Goal: Information Seeking & Learning: Learn about a topic

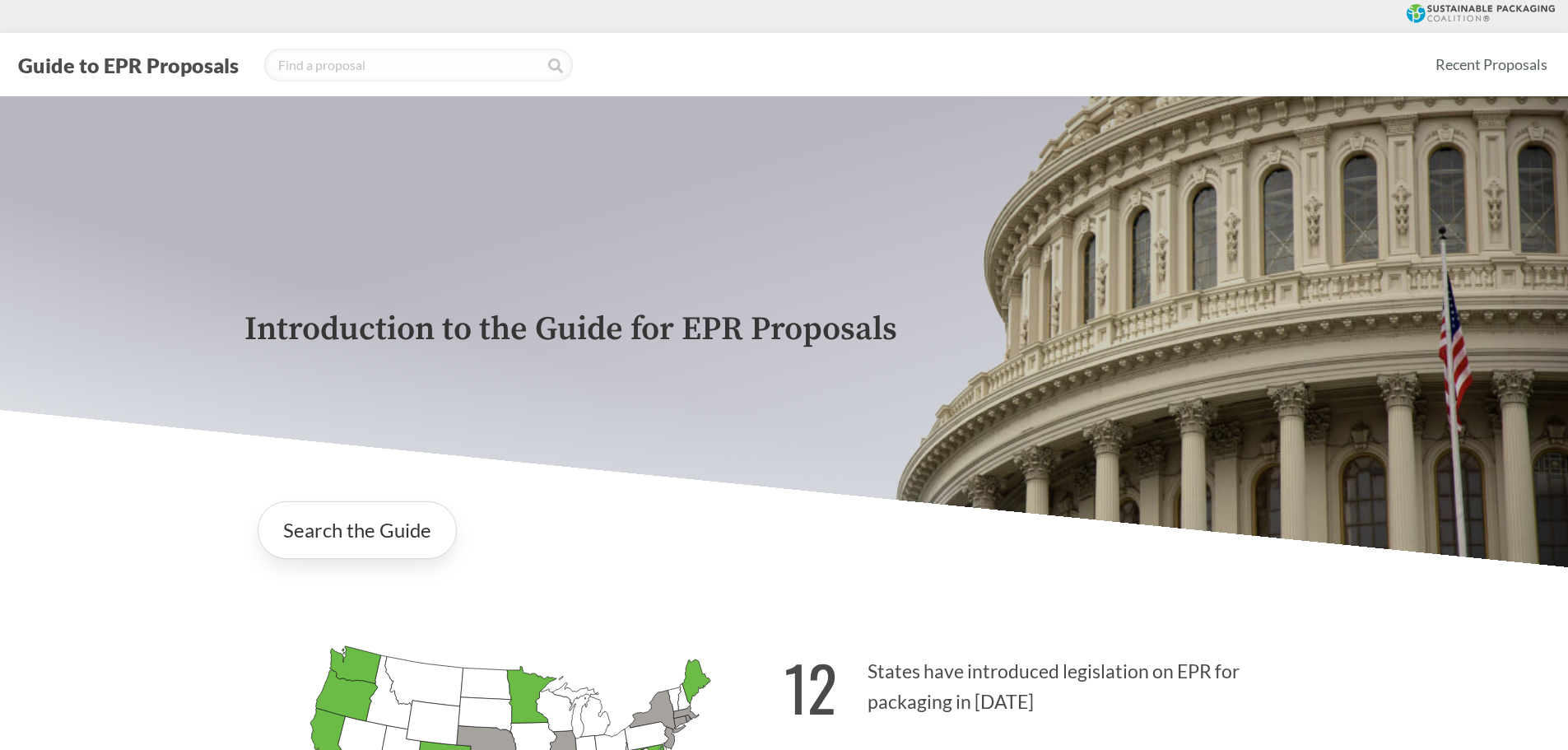
scroll to position [3210, 0]
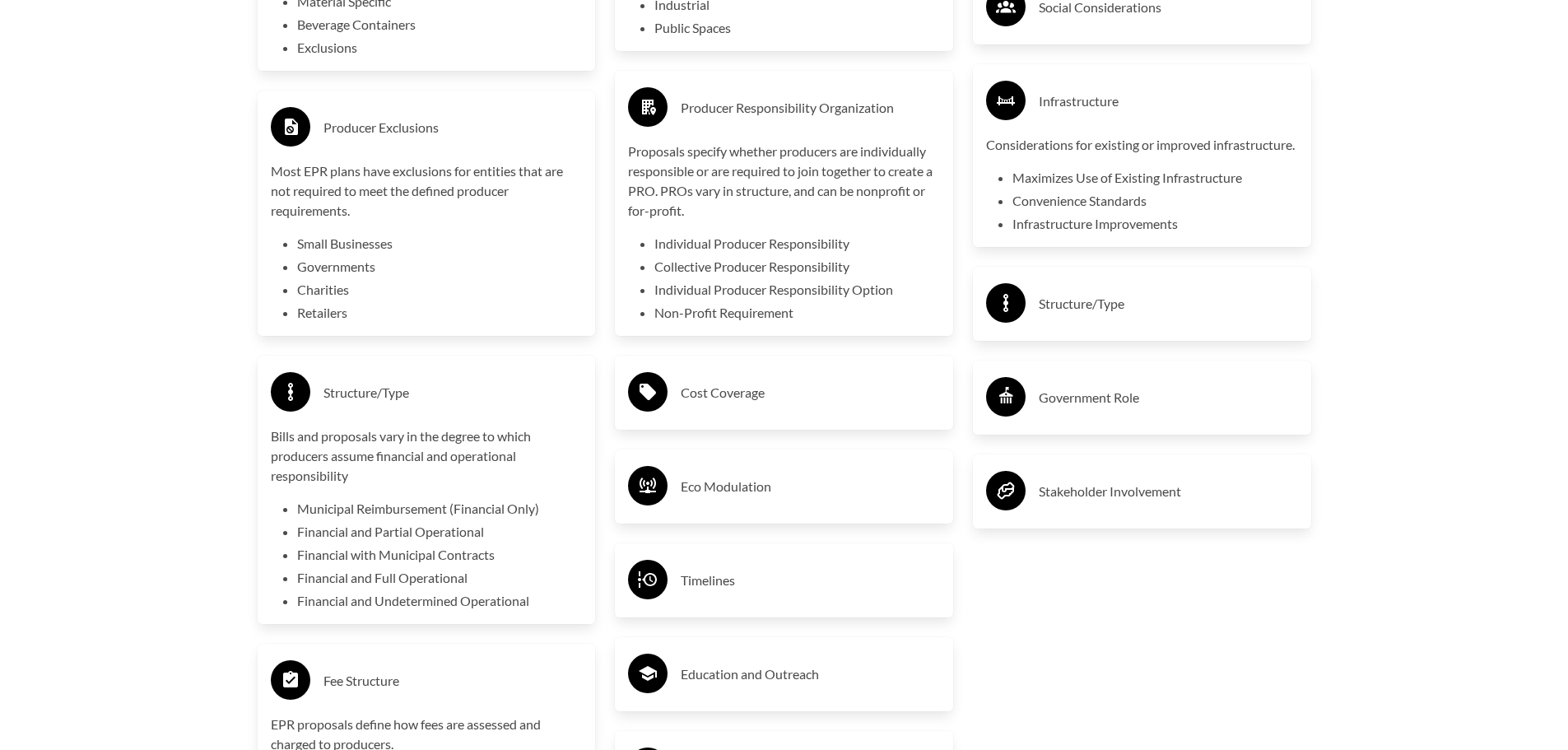
click at [1053, 98] on h3 "Infrastructure" at bounding box center [1168, 101] width 259 height 27
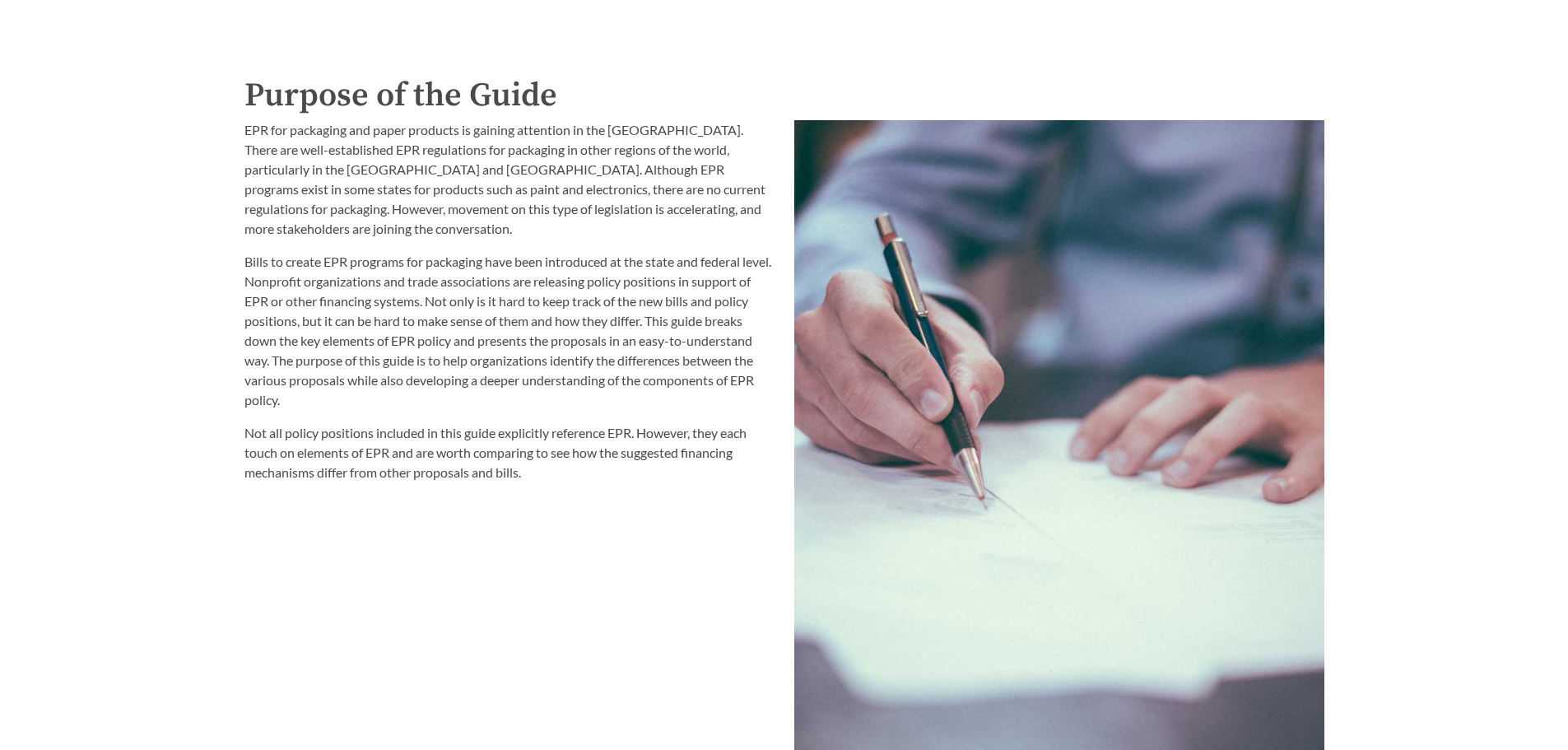
scroll to position [1810, 0]
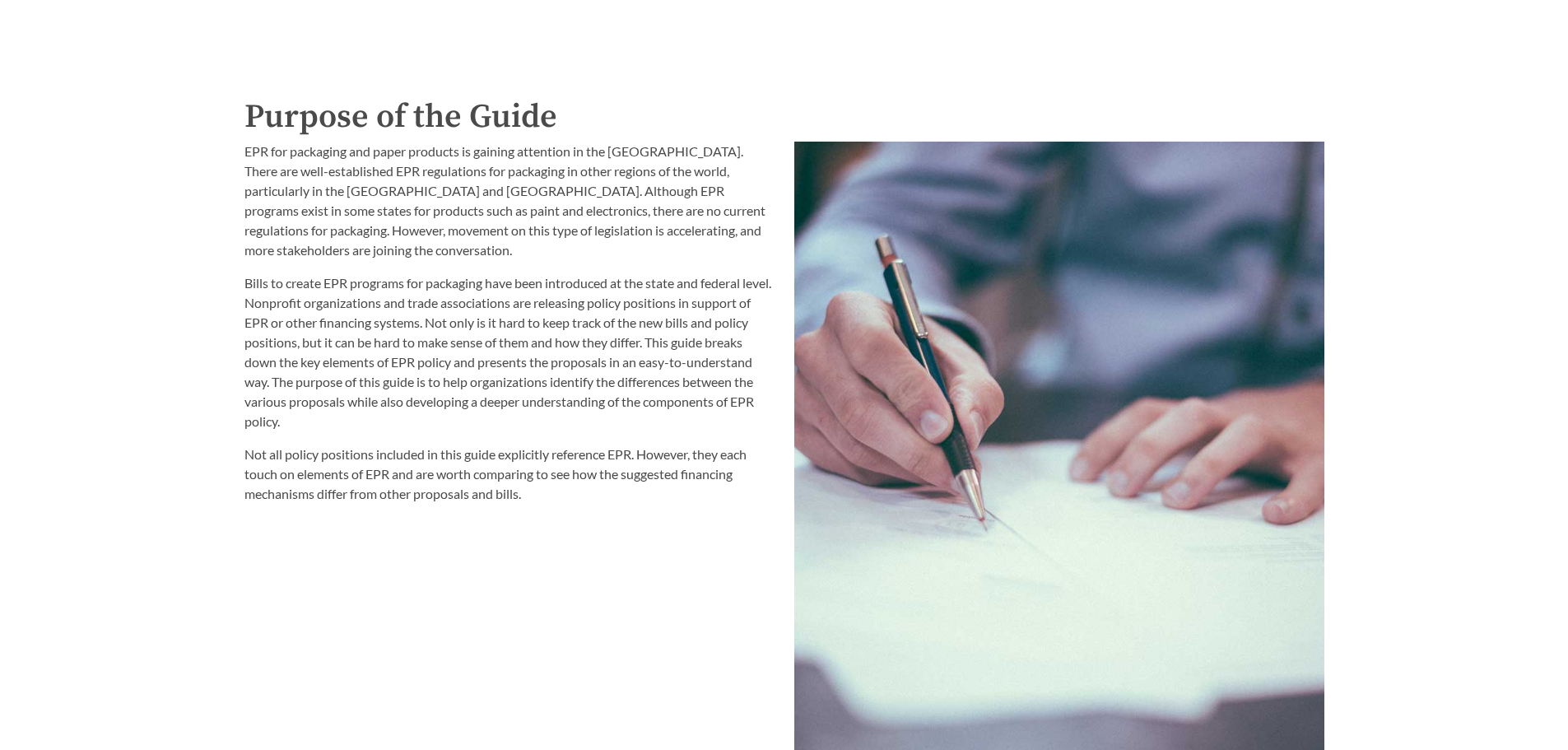
drag, startPoint x: 466, startPoint y: 165, endPoint x: 486, endPoint y: 268, distance: 104.9
click at [486, 267] on div "EPR for packaging and paper products is gaining attention in the [GEOGRAPHIC_DA…" at bounding box center [510, 322] width 530 height 362
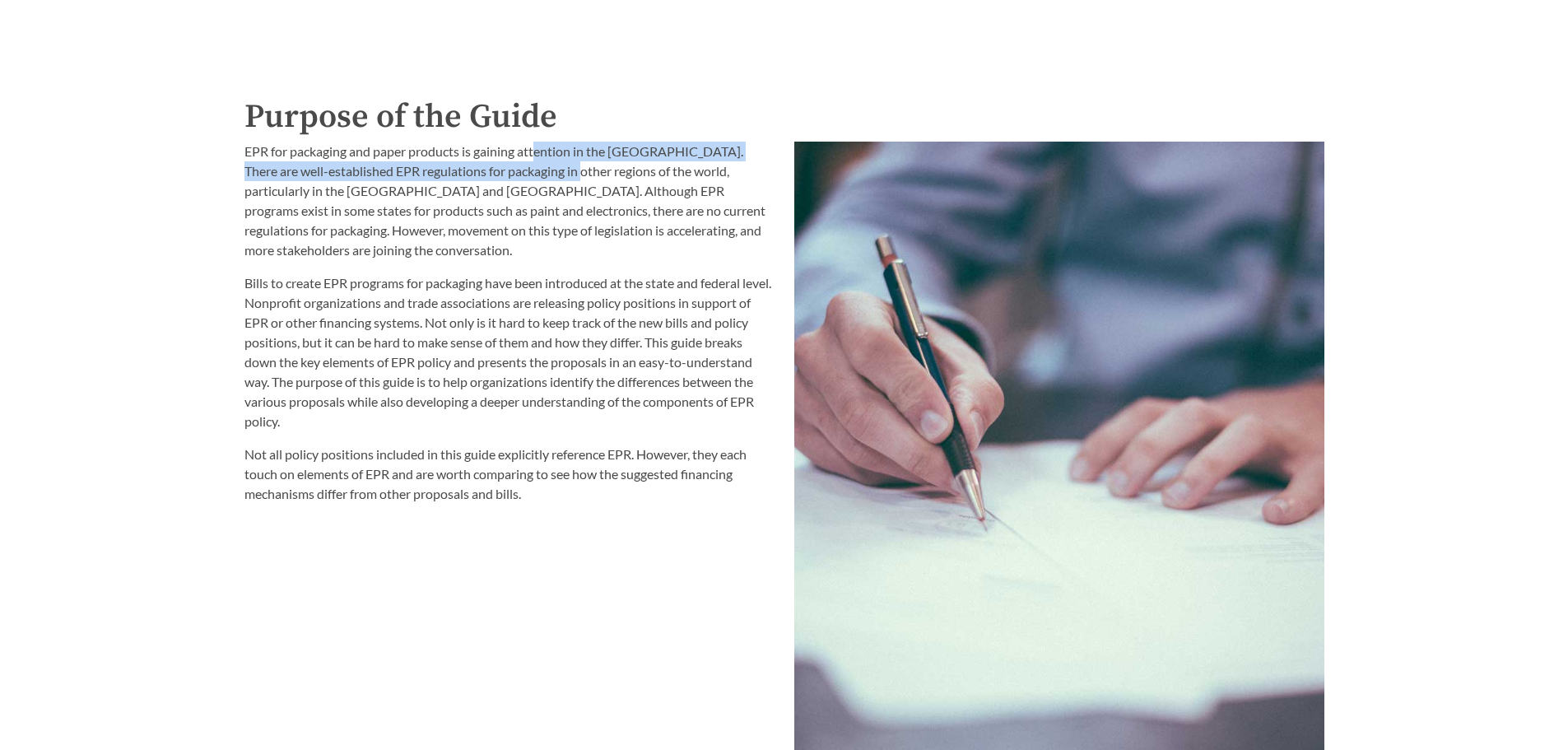
drag, startPoint x: 547, startPoint y: 172, endPoint x: 553, endPoint y: 179, distance: 9.2
click at [553, 179] on p "EPR for packaging and paper products is gaining attention in the [GEOGRAPHIC_DA…" at bounding box center [510, 201] width 530 height 119
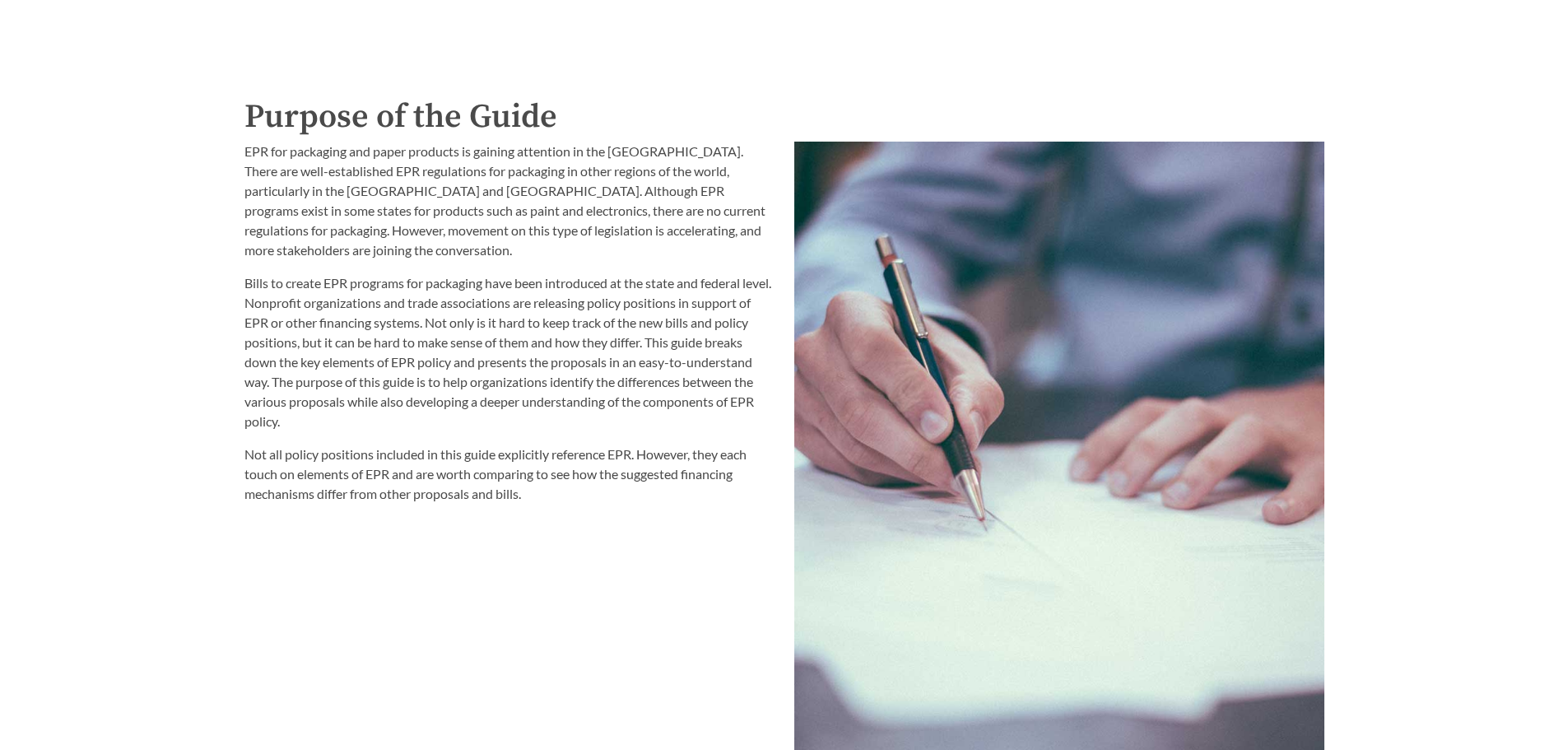
click at [526, 199] on p "EPR for packaging and paper products is gaining attention in the [GEOGRAPHIC_DA…" at bounding box center [510, 201] width 530 height 119
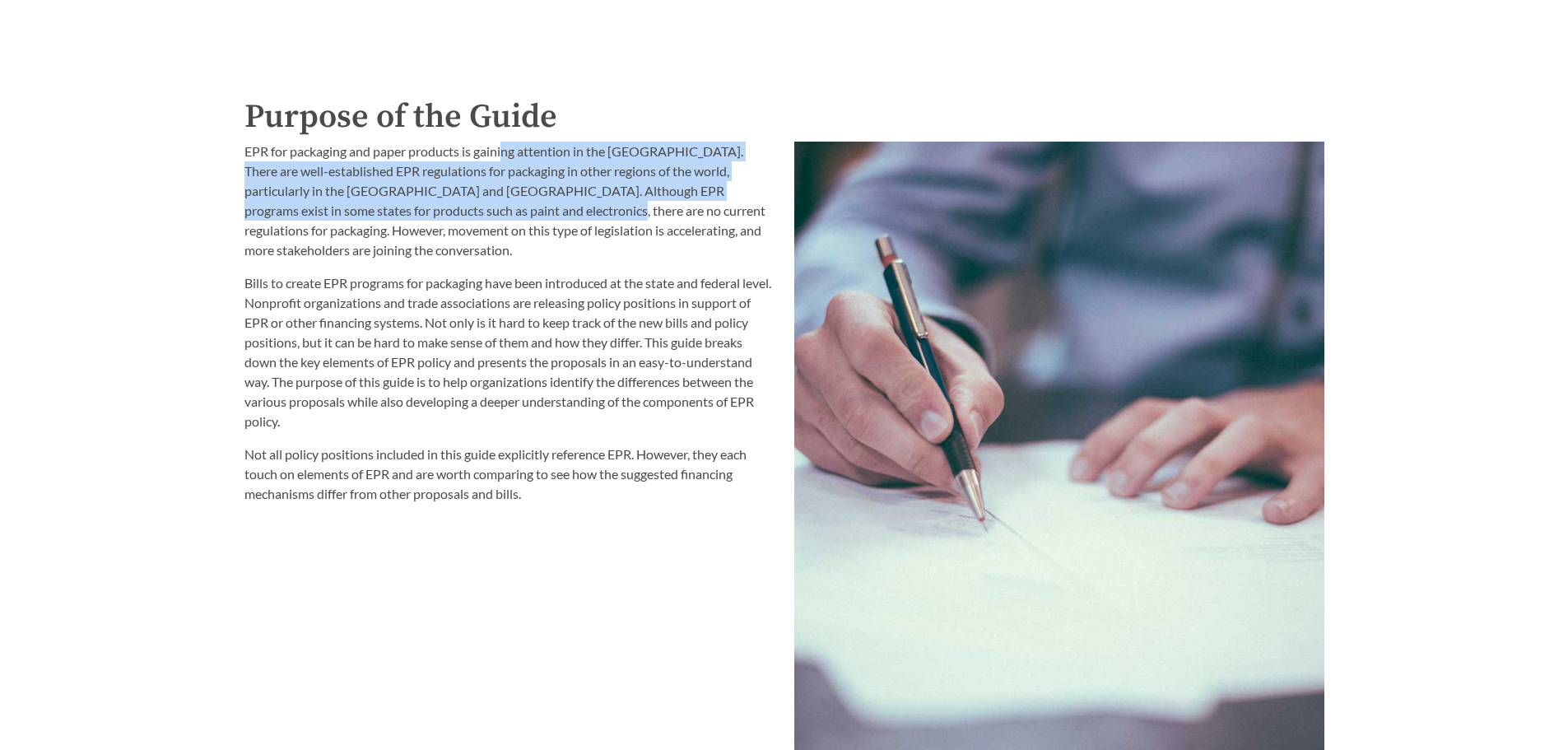
drag, startPoint x: 502, startPoint y: 162, endPoint x: 502, endPoint y: 222, distance: 60.0
click at [502, 222] on p "EPR for packaging and paper products is gaining attention in the [GEOGRAPHIC_DA…" at bounding box center [510, 201] width 530 height 119
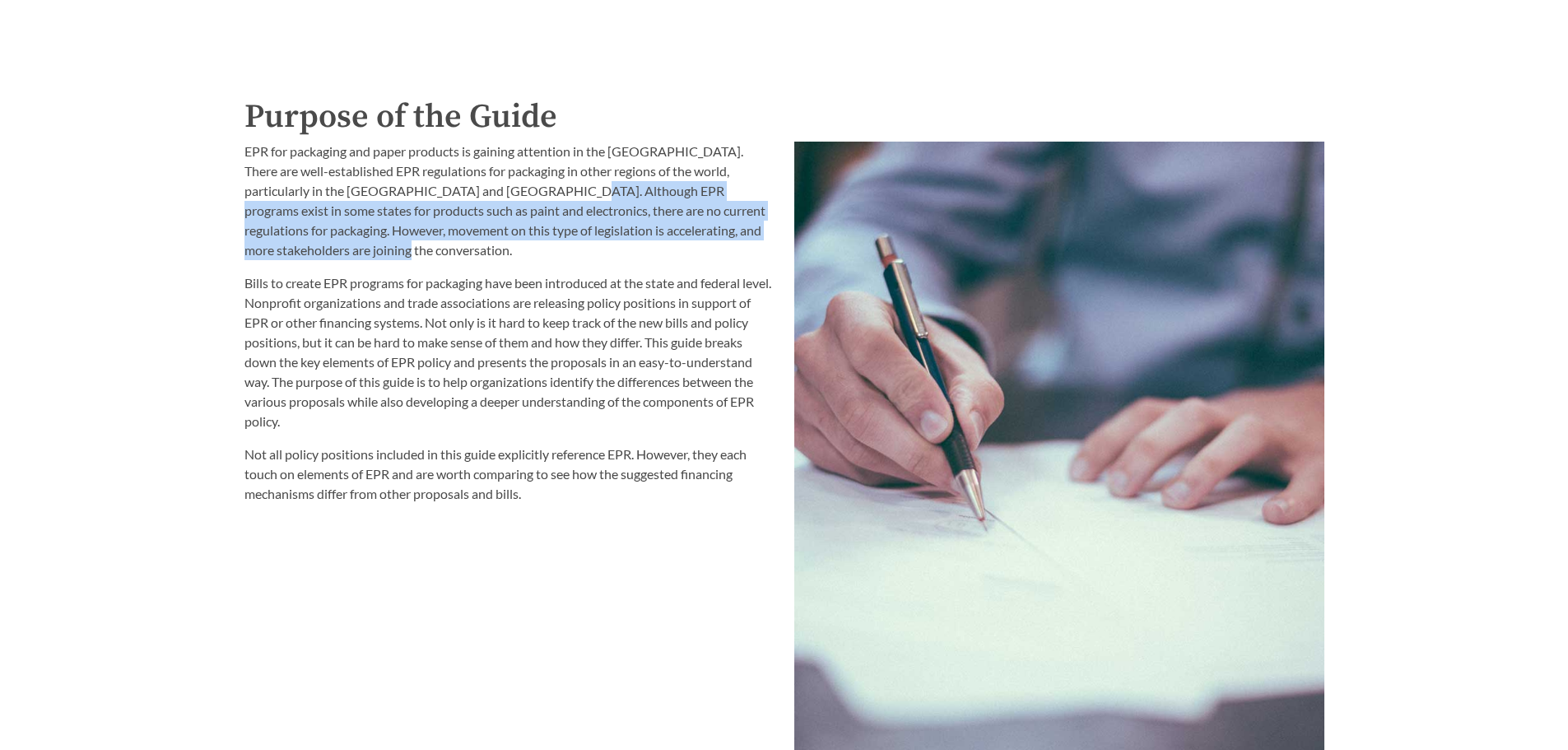
drag, startPoint x: 513, startPoint y: 191, endPoint x: 506, endPoint y: 257, distance: 66.4
click at [506, 257] on p "EPR for packaging and paper products is gaining attention in the [GEOGRAPHIC_DA…" at bounding box center [510, 201] width 530 height 119
click at [505, 257] on p "EPR for packaging and paper products is gaining attention in the [GEOGRAPHIC_DA…" at bounding box center [510, 201] width 530 height 119
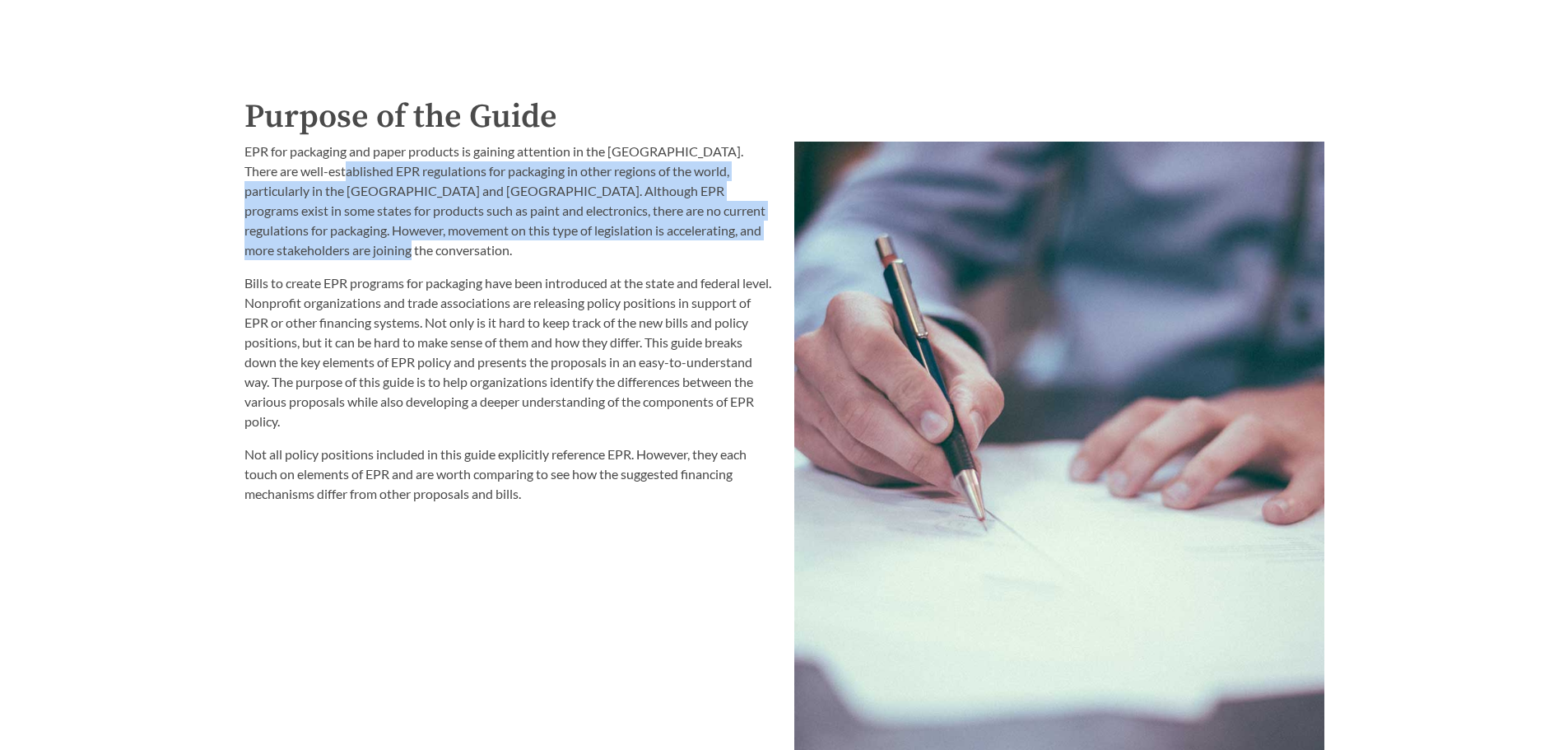
drag, startPoint x: 489, startPoint y: 239, endPoint x: 306, endPoint y: 181, distance: 192.0
click at [307, 181] on p "EPR for packaging and paper products is gaining attention in the [GEOGRAPHIC_DA…" at bounding box center [510, 201] width 530 height 119
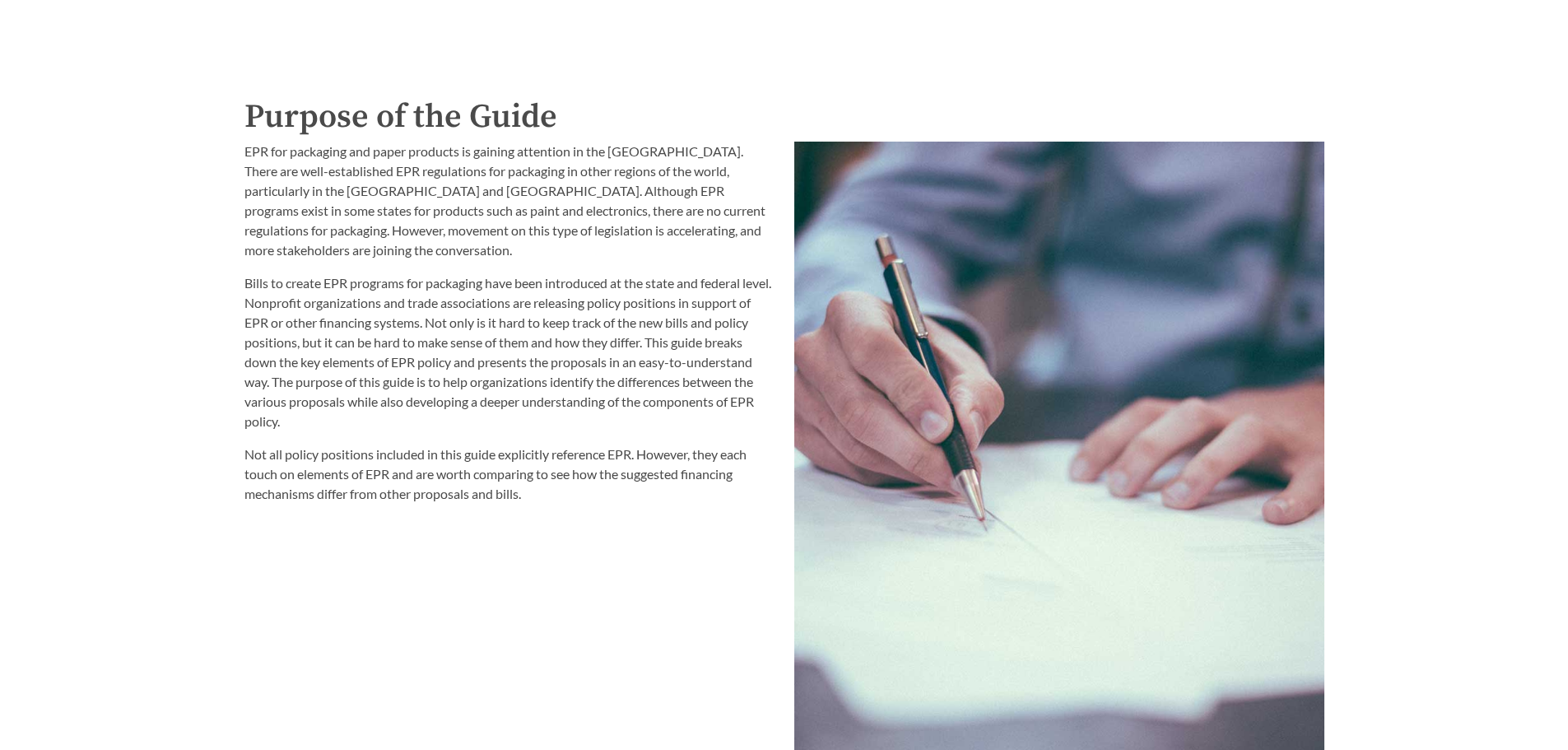
click at [305, 181] on p "EPR for packaging and paper products is gaining attention in the [GEOGRAPHIC_DA…" at bounding box center [510, 201] width 530 height 119
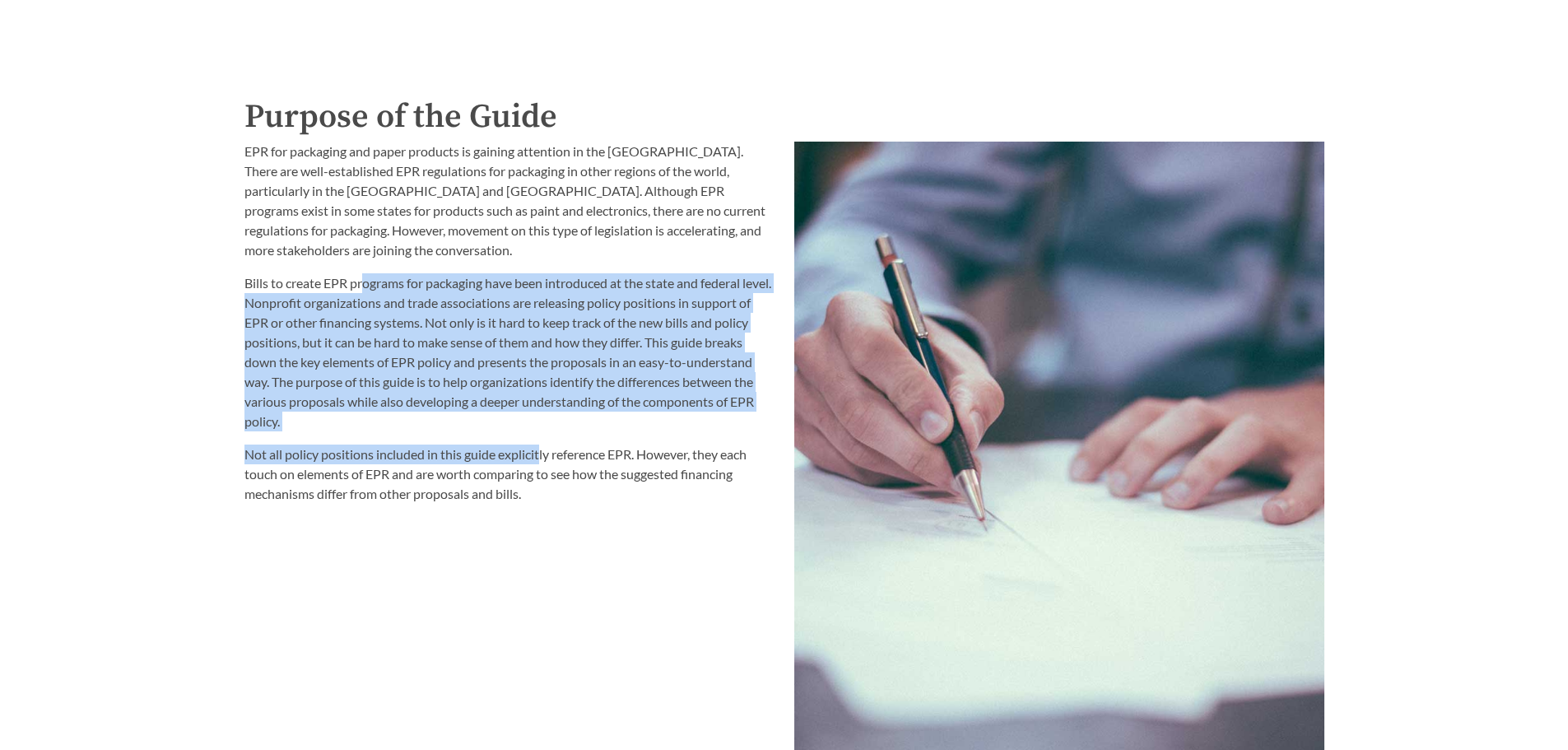
drag, startPoint x: 375, startPoint y: 270, endPoint x: 540, endPoint y: 461, distance: 252.4
click at [541, 458] on div "EPR for packaging and paper products is gaining attention in the [GEOGRAPHIC_DA…" at bounding box center [510, 322] width 530 height 362
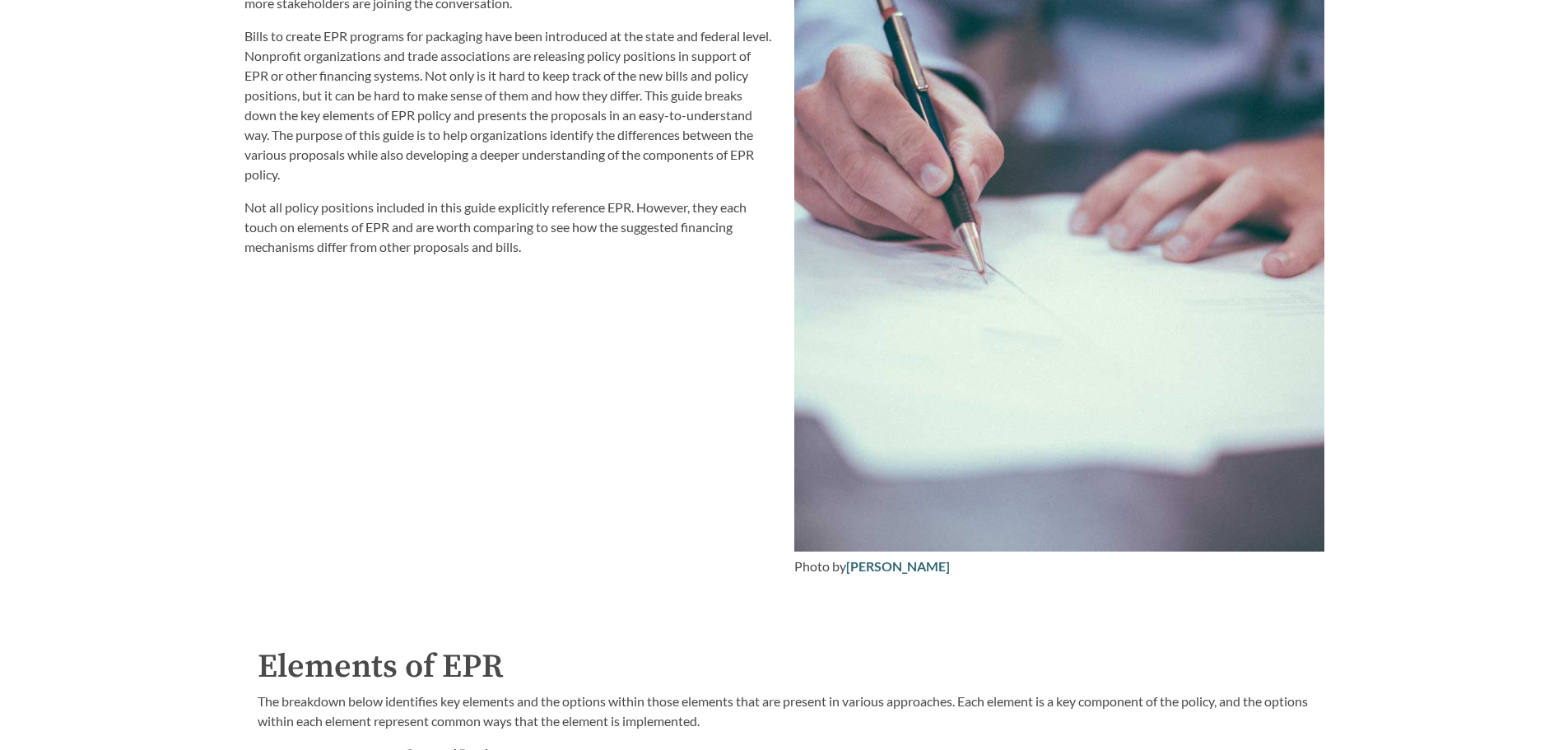
click at [562, 434] on div "EPR for packaging and paper products is gaining attention in the [GEOGRAPHIC_DA…" at bounding box center [509, 235] width 550 height 702
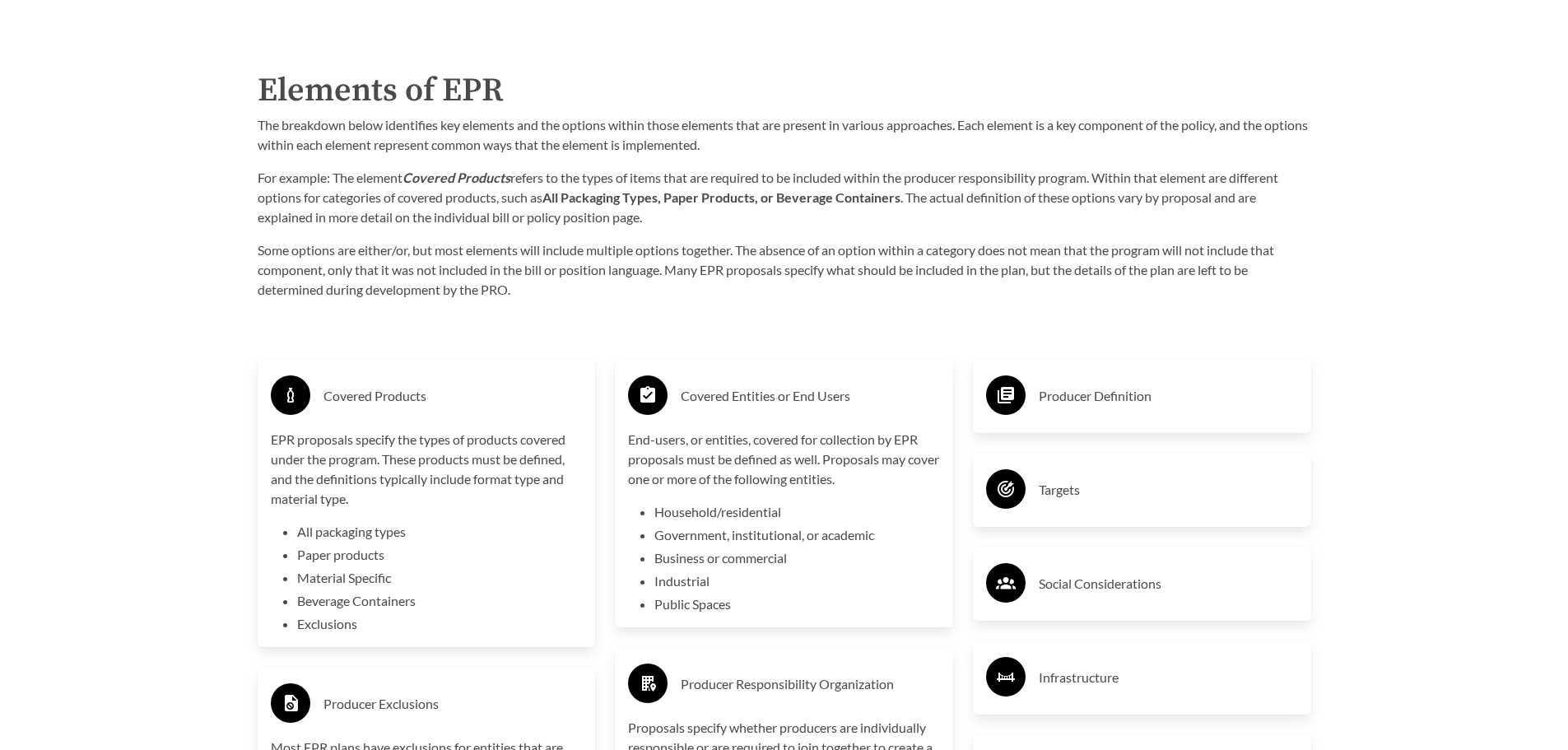
scroll to position [2716, 0]
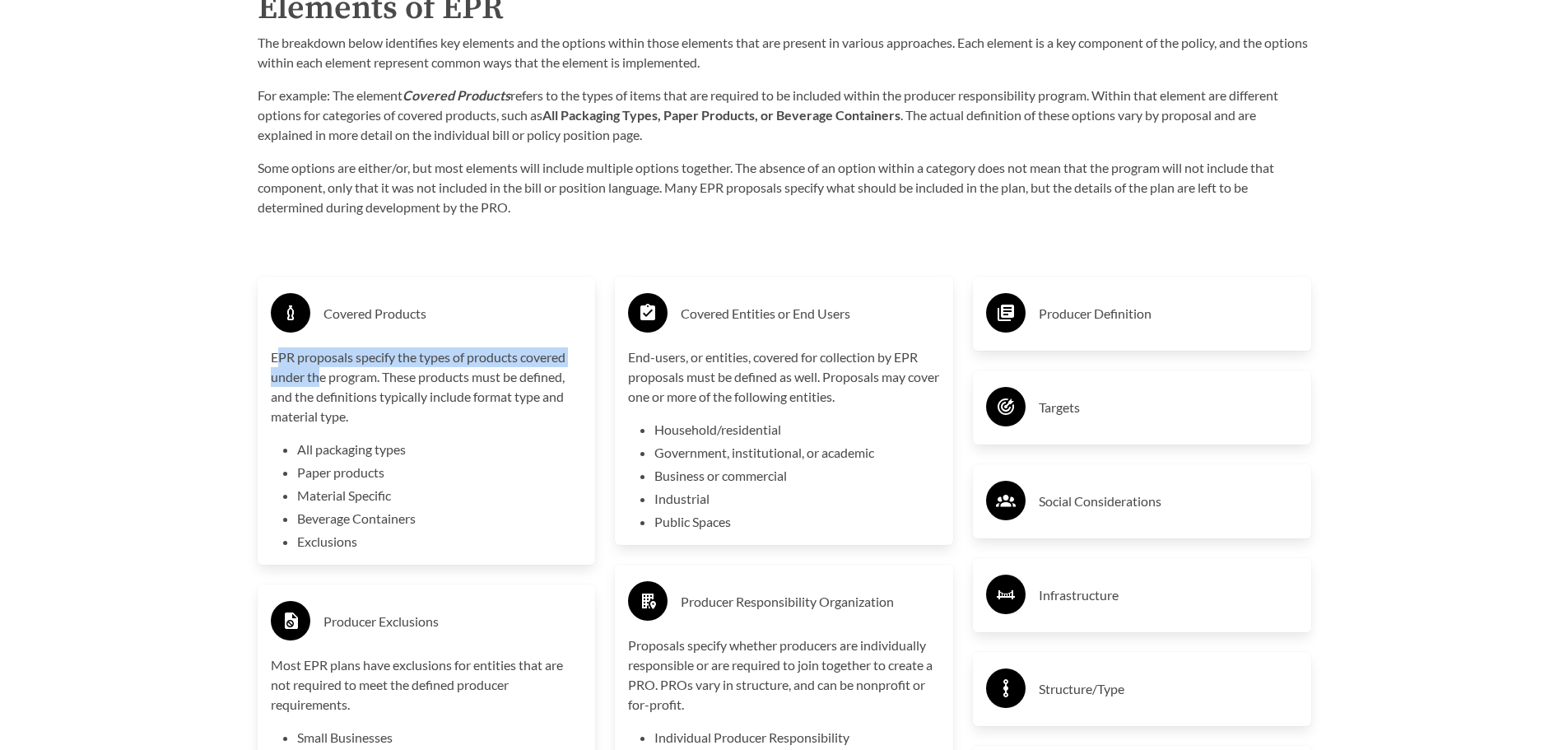
drag, startPoint x: 322, startPoint y: 379, endPoint x: 373, endPoint y: 415, distance: 62.4
click at [356, 405] on p "EPR proposals specify the types of products covered under the program. These pr…" at bounding box center [427, 387] width 312 height 79
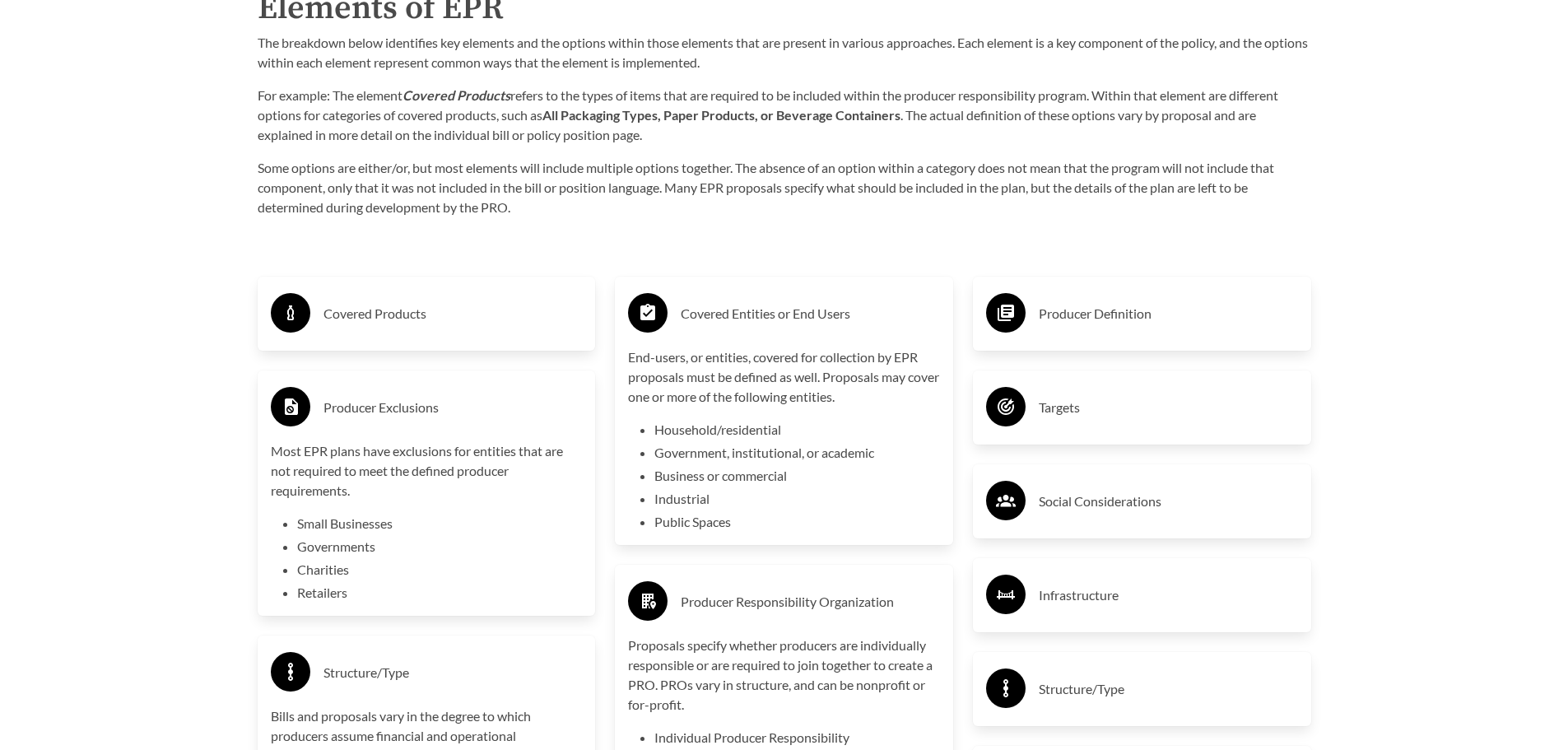
click at [375, 416] on h3 "Producer Exclusions" at bounding box center [453, 407] width 259 height 27
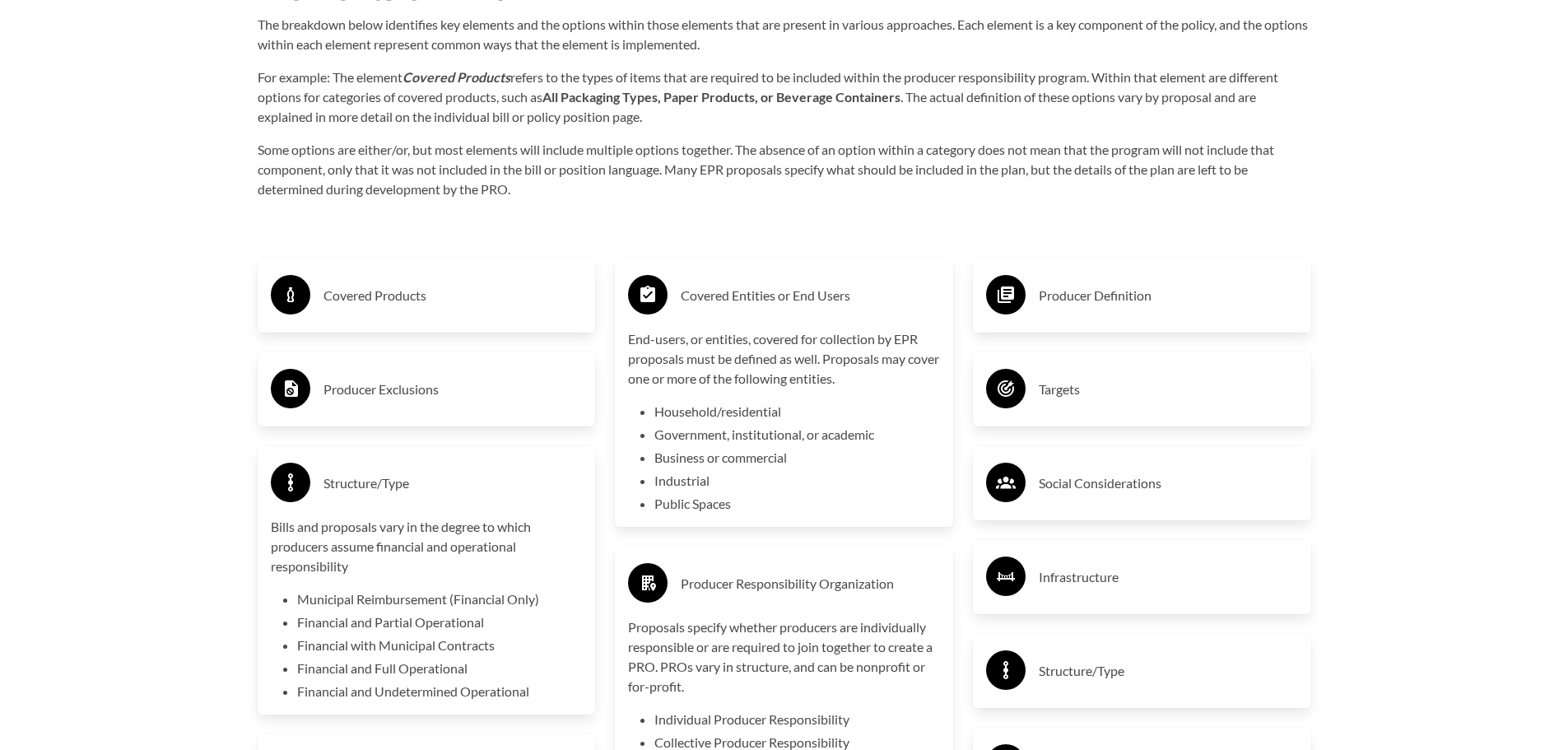
scroll to position [2962, 0]
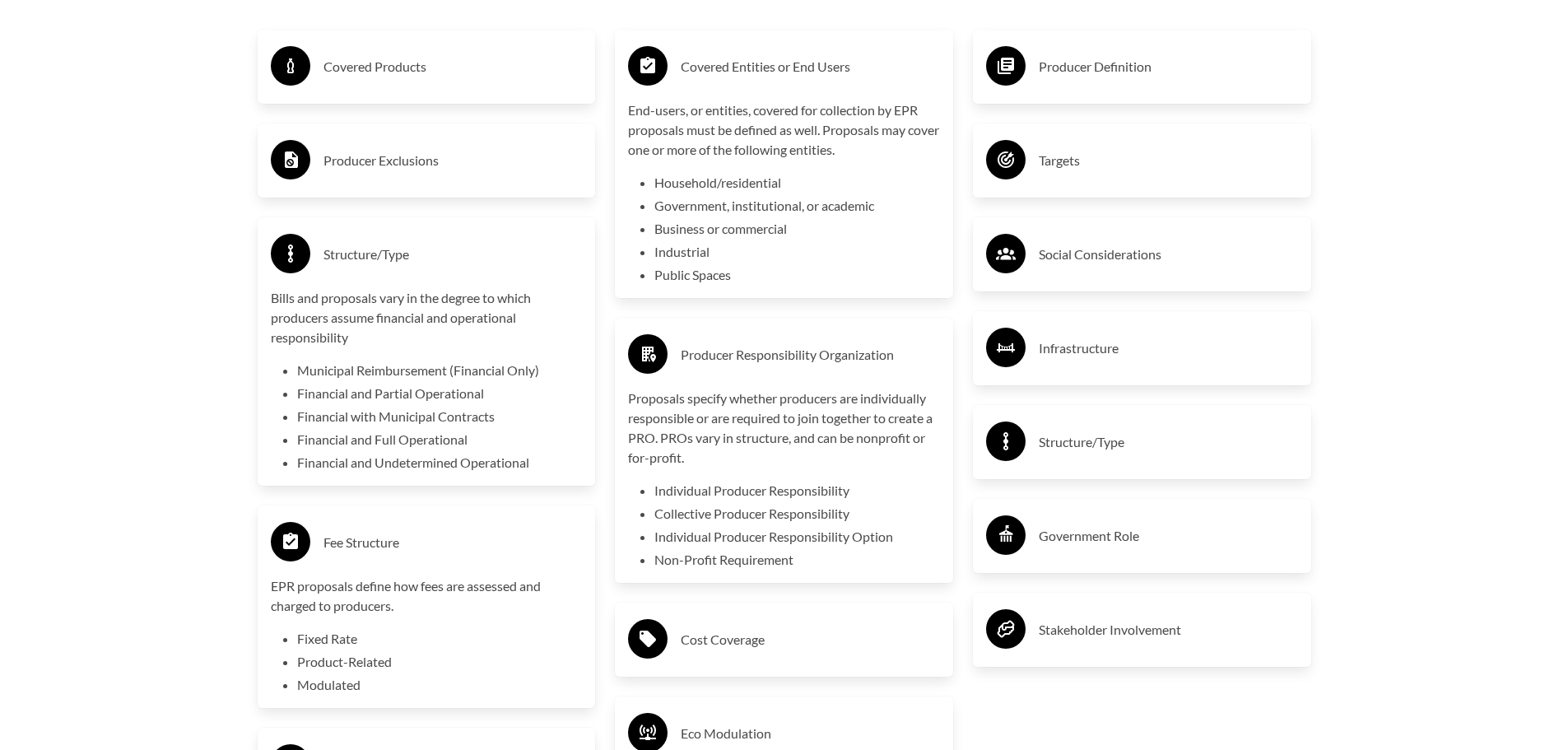
click at [1072, 260] on h3 "Social Considerations" at bounding box center [1168, 254] width 259 height 27
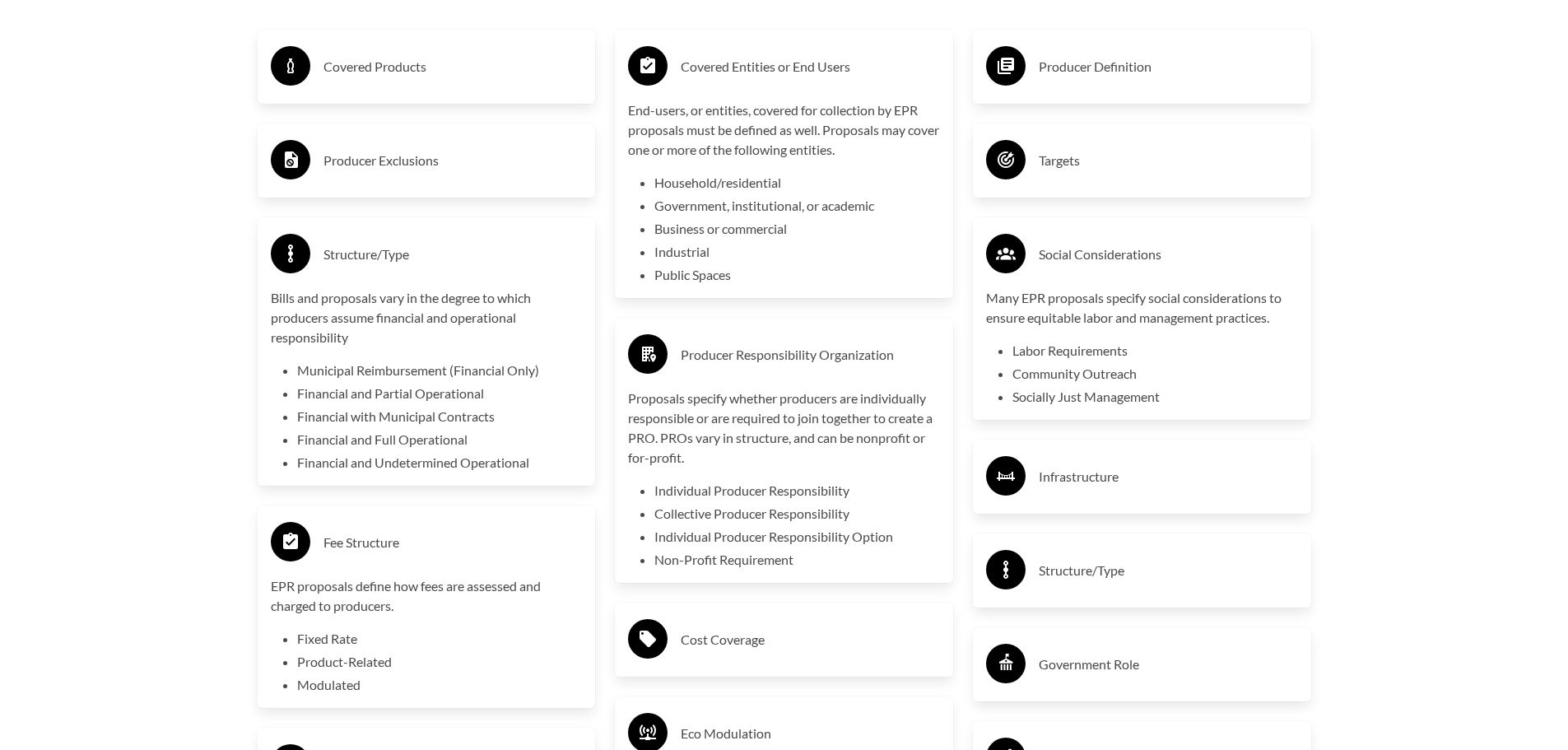
click at [1092, 255] on h3 "Social Considerations" at bounding box center [1168, 254] width 259 height 27
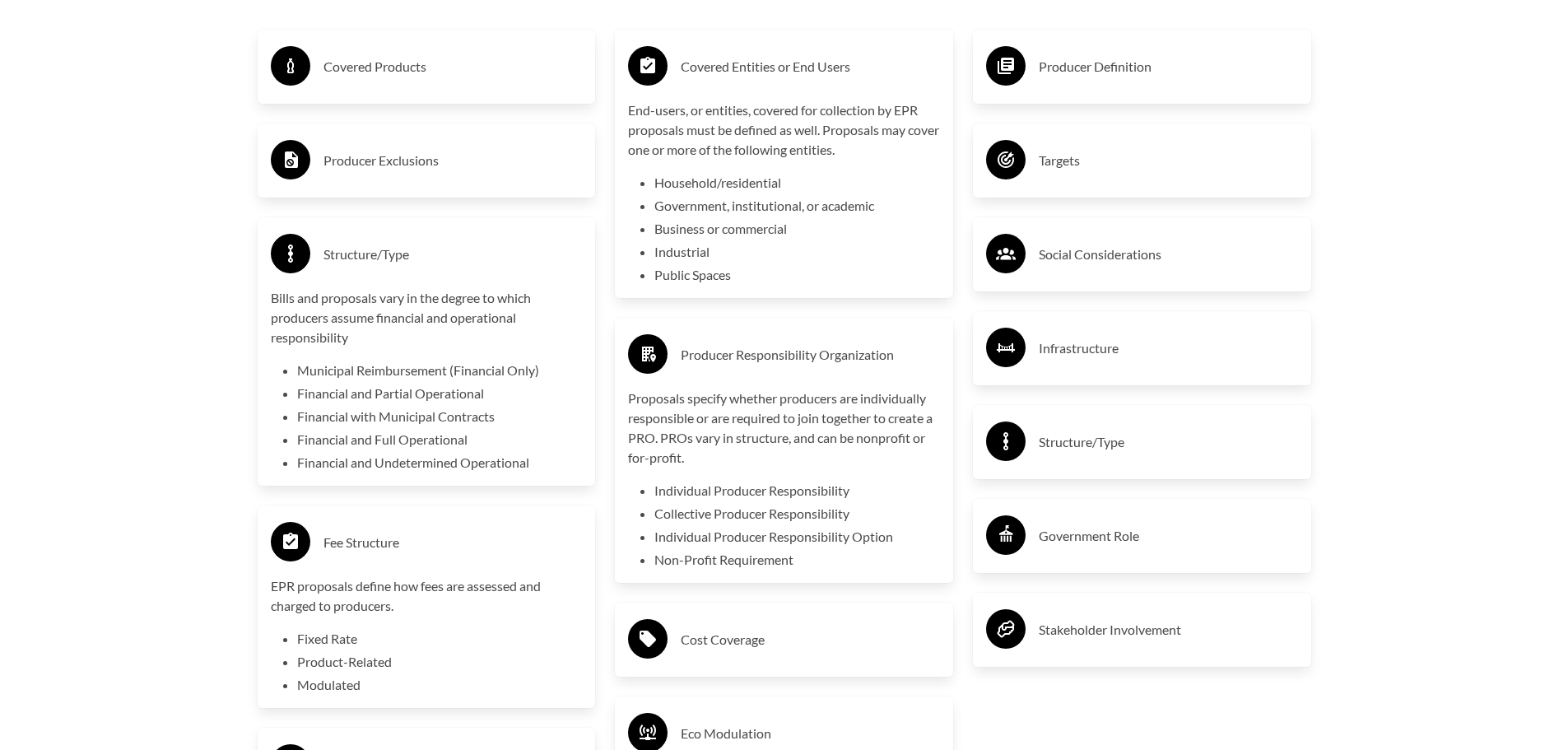
click at [1133, 194] on div "Targets" at bounding box center [1142, 160] width 339 height 74
click at [1154, 183] on div "Targets" at bounding box center [1142, 161] width 312 height 48
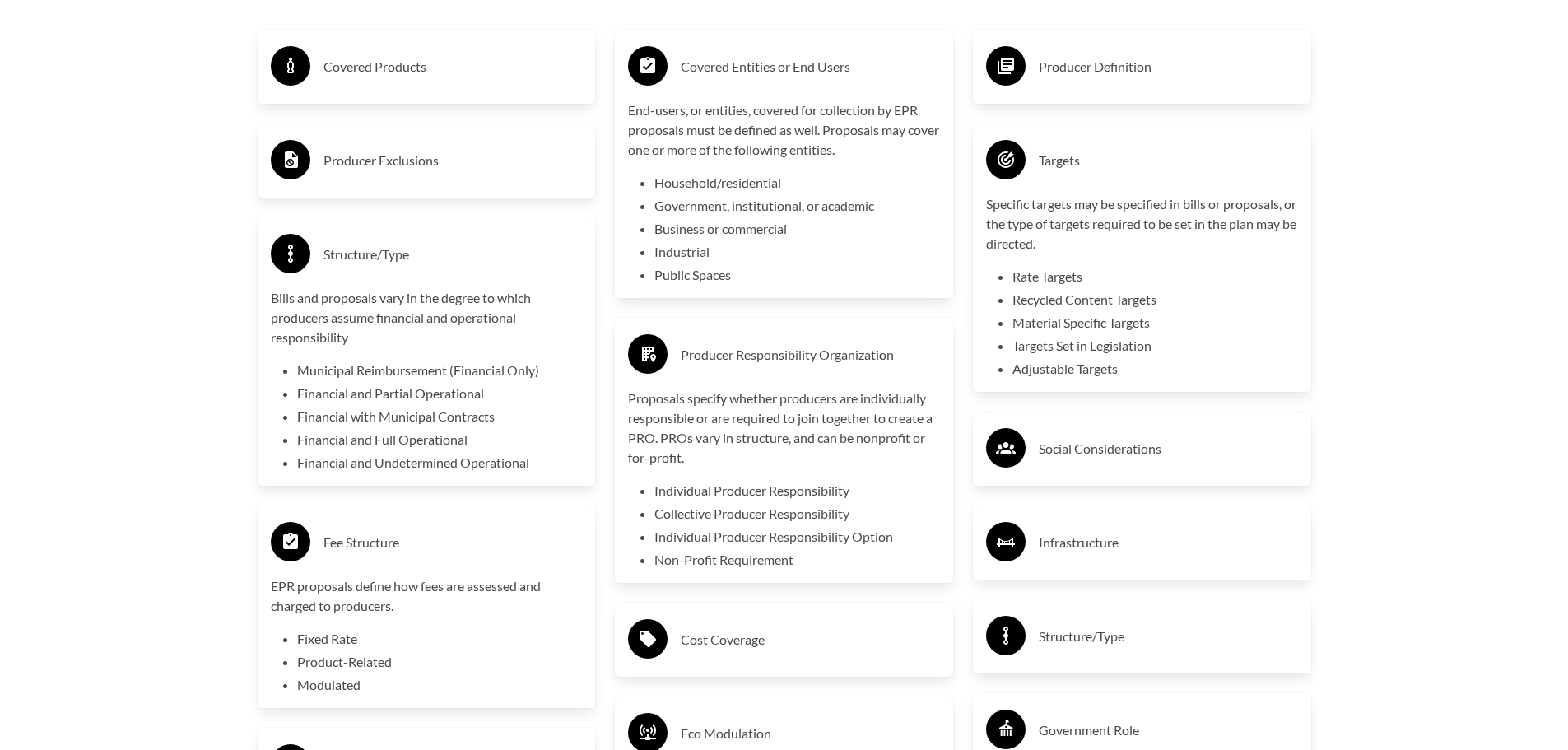
click at [1086, 168] on h3 "Targets" at bounding box center [1168, 160] width 259 height 27
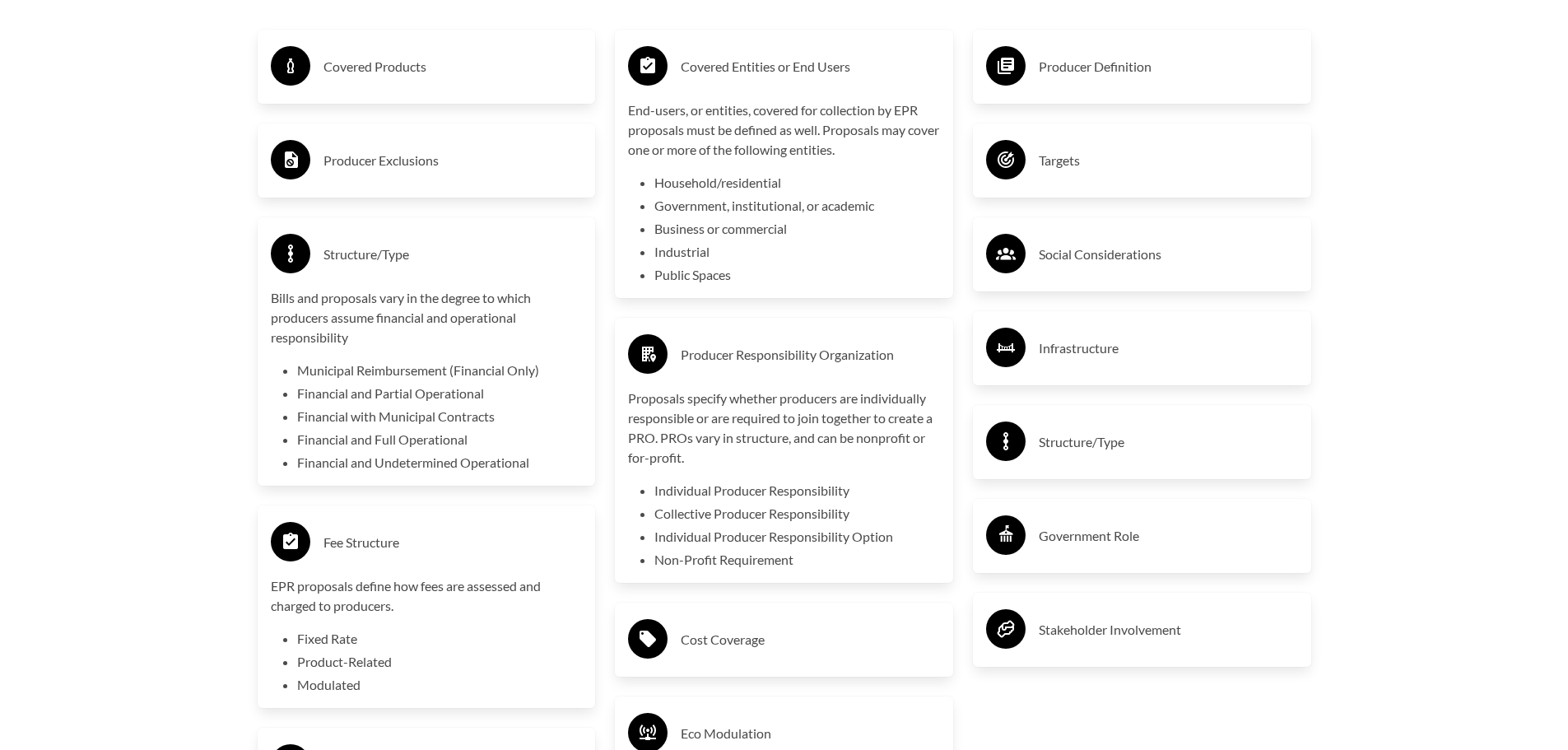
click at [1160, 74] on h3 "Producer Definition" at bounding box center [1168, 67] width 259 height 27
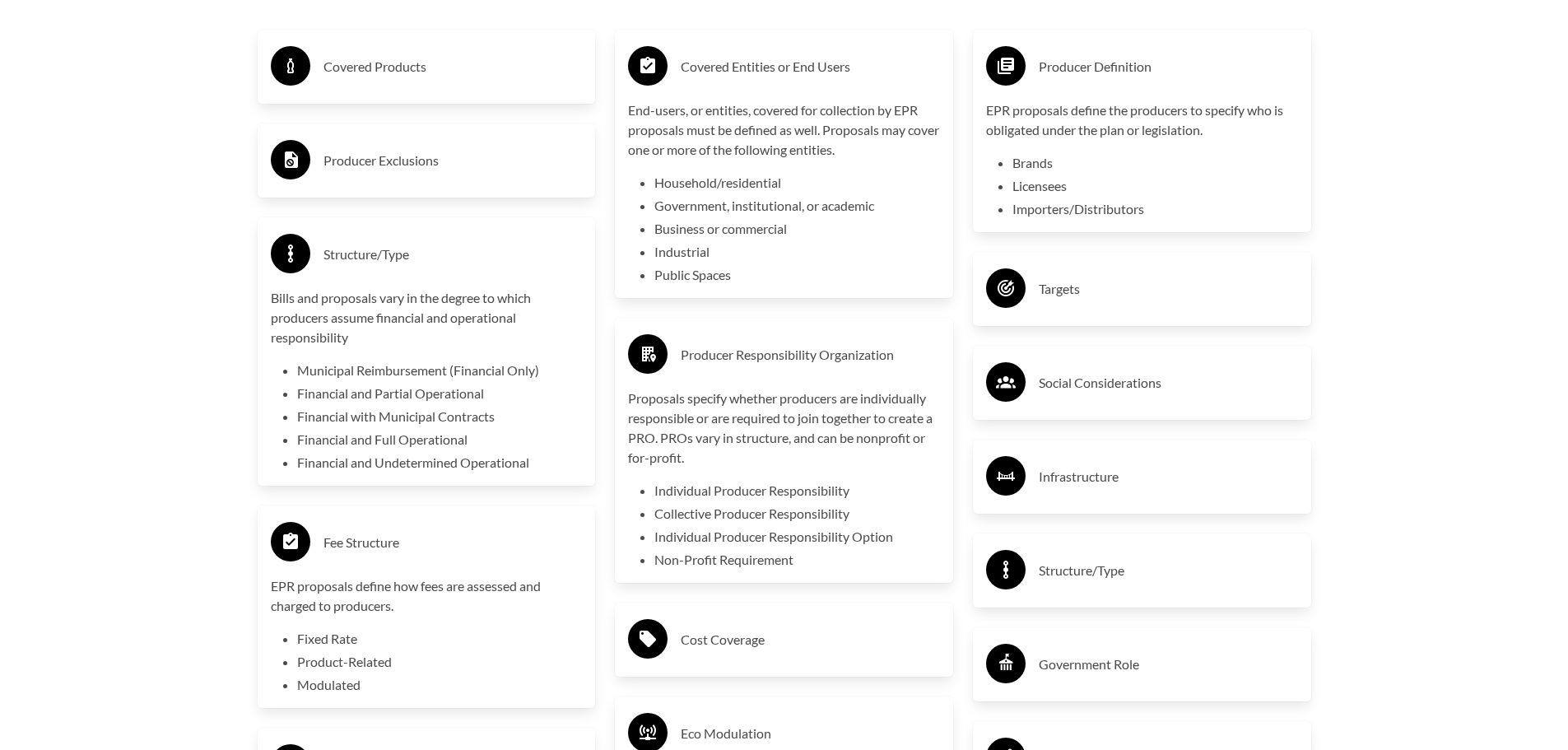
click at [1172, 71] on h3 "Producer Definition" at bounding box center [1168, 67] width 259 height 27
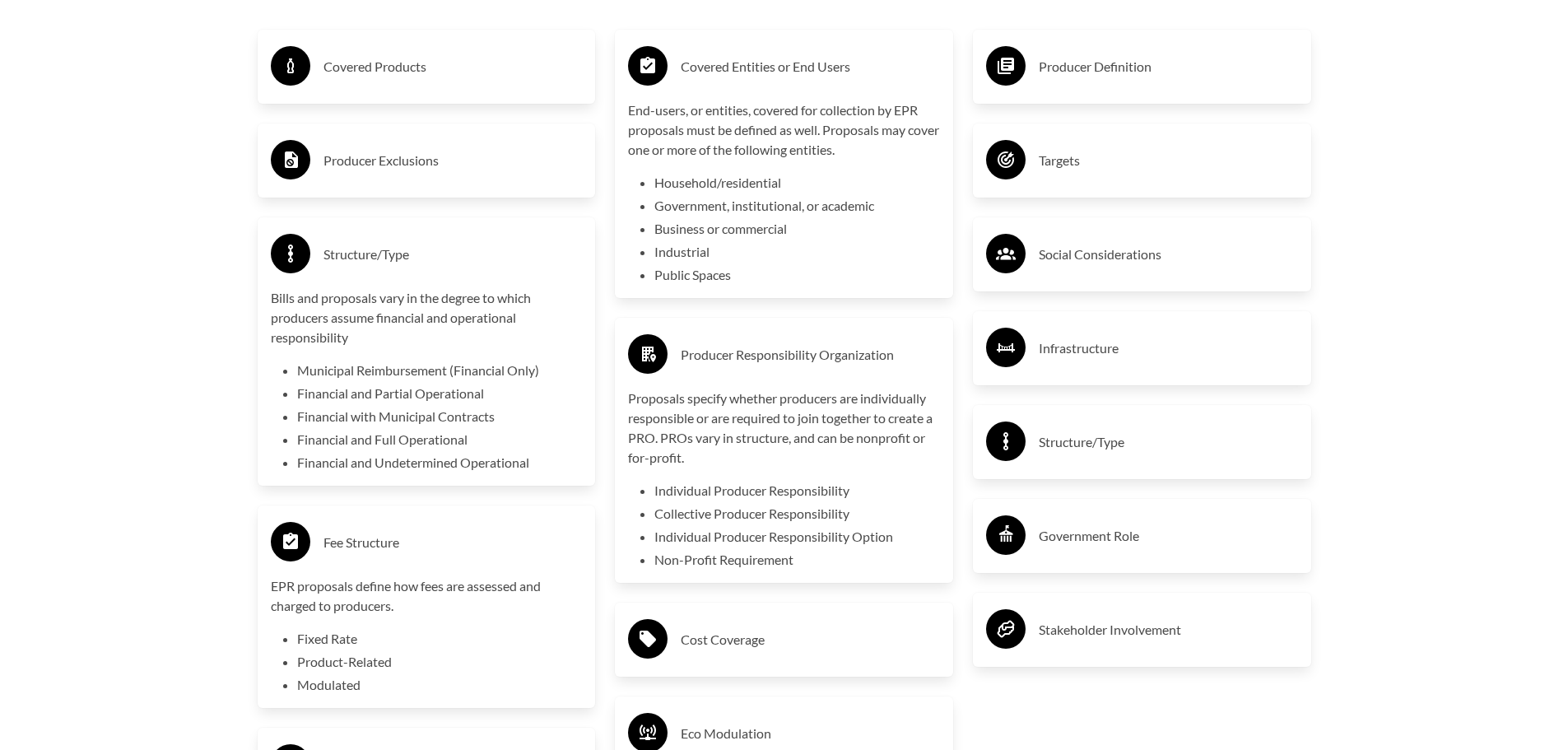
click at [1109, 344] on h3 "Infrastructure" at bounding box center [1168, 348] width 259 height 27
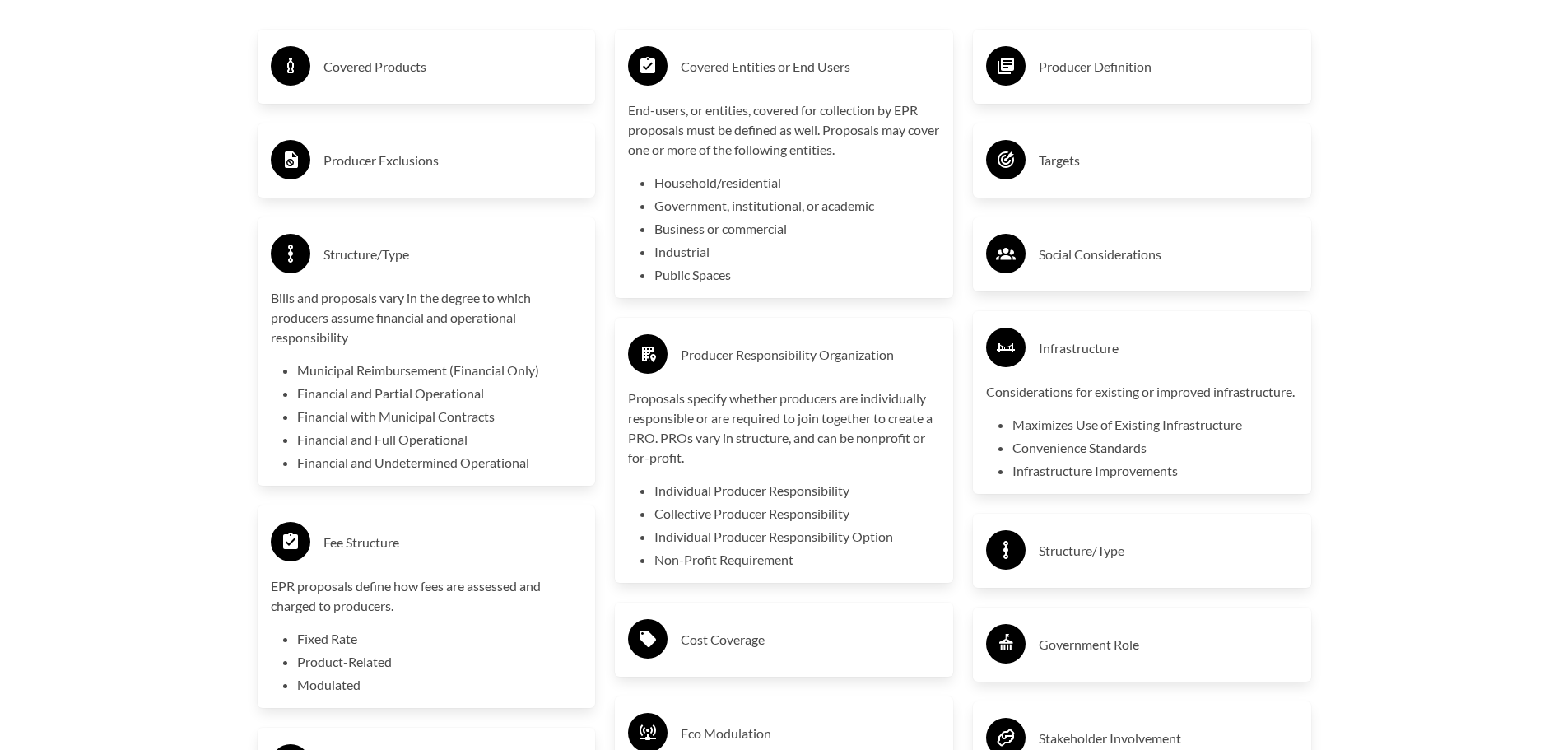
click at [1106, 361] on h3 "Infrastructure" at bounding box center [1168, 348] width 259 height 27
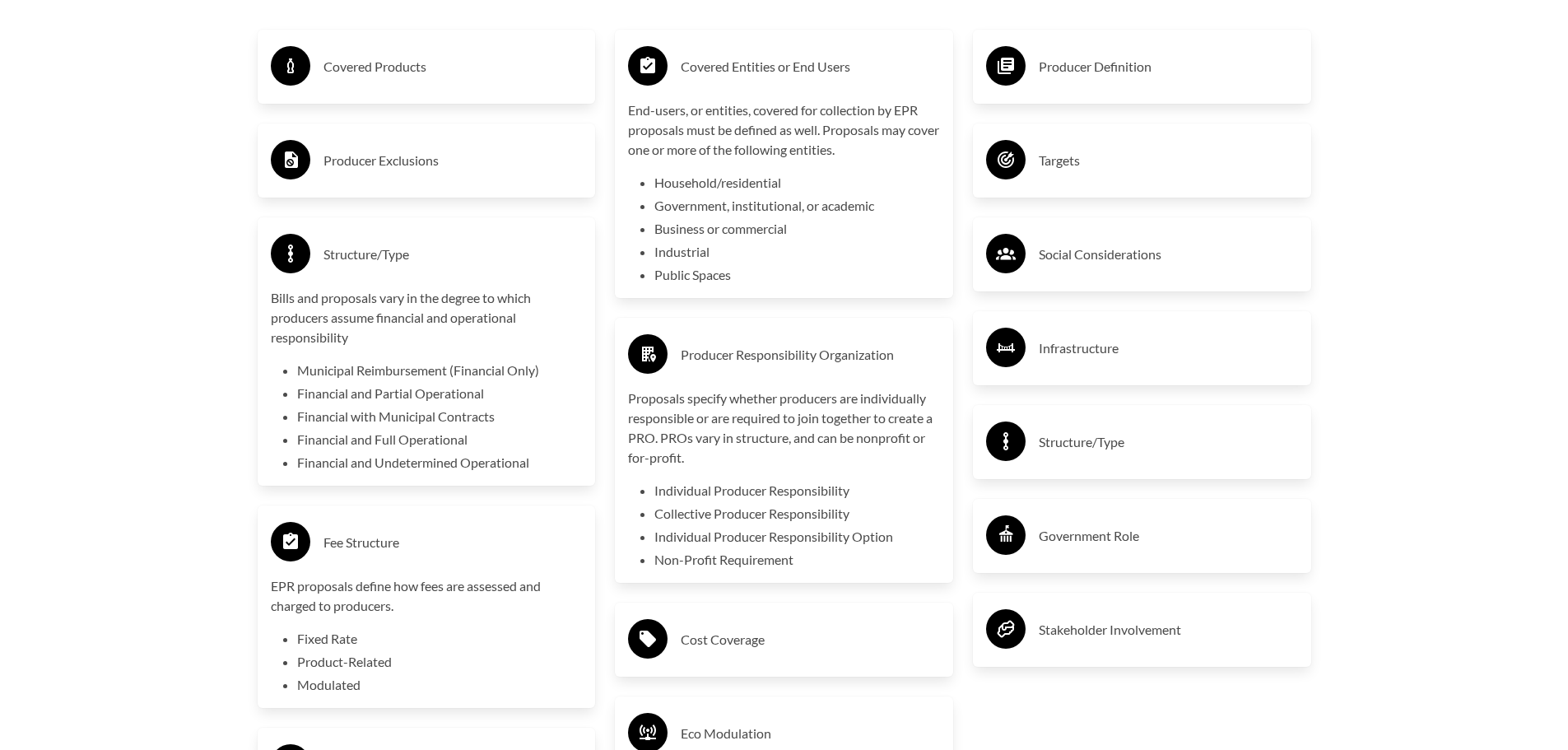
click at [1088, 469] on div "Structure/Type" at bounding box center [1142, 441] width 339 height 74
click at [1090, 455] on h3 "Structure/Type" at bounding box center [1168, 441] width 259 height 27
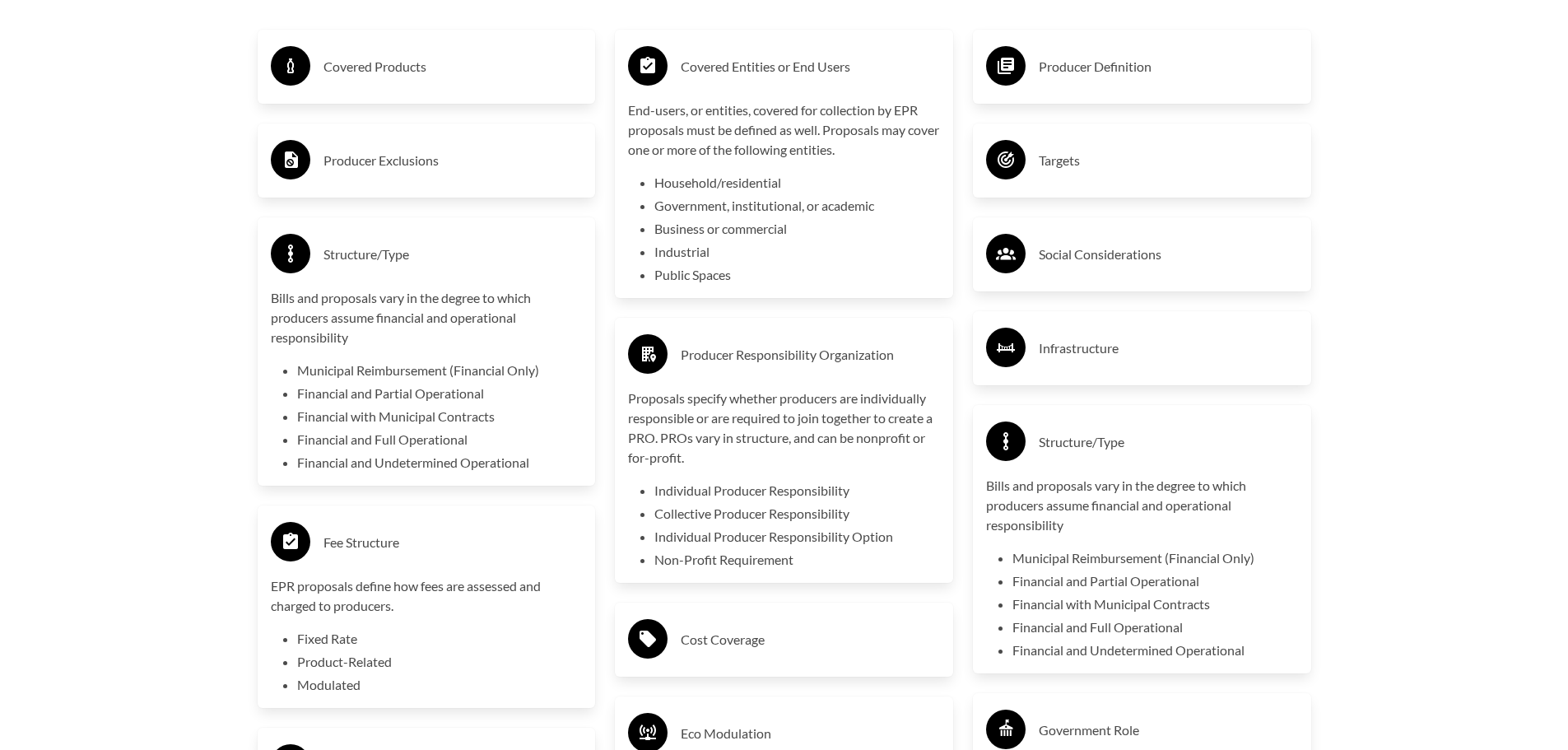
click at [1091, 439] on h3 "Structure/Type" at bounding box center [1168, 441] width 259 height 27
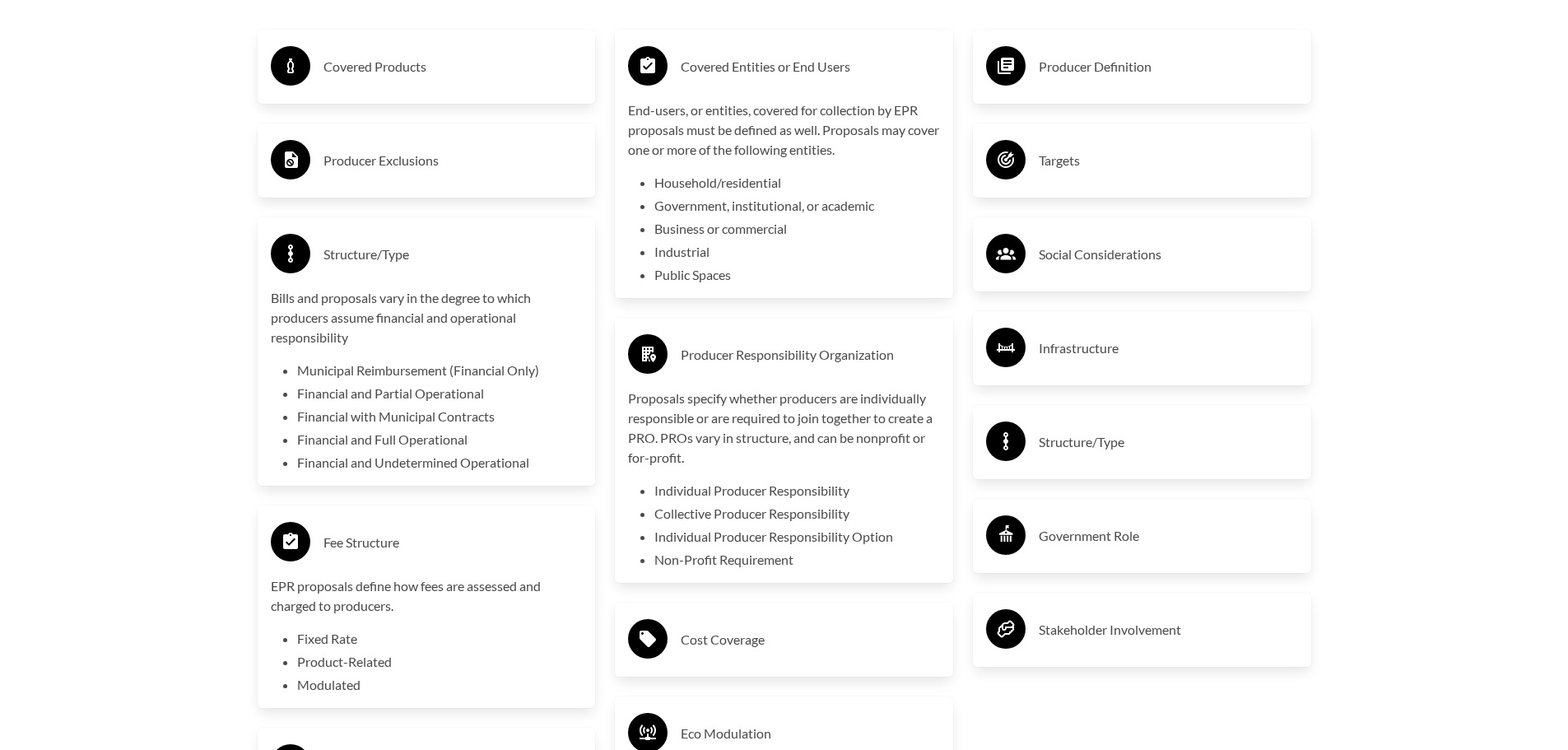
scroll to position [3044, 0]
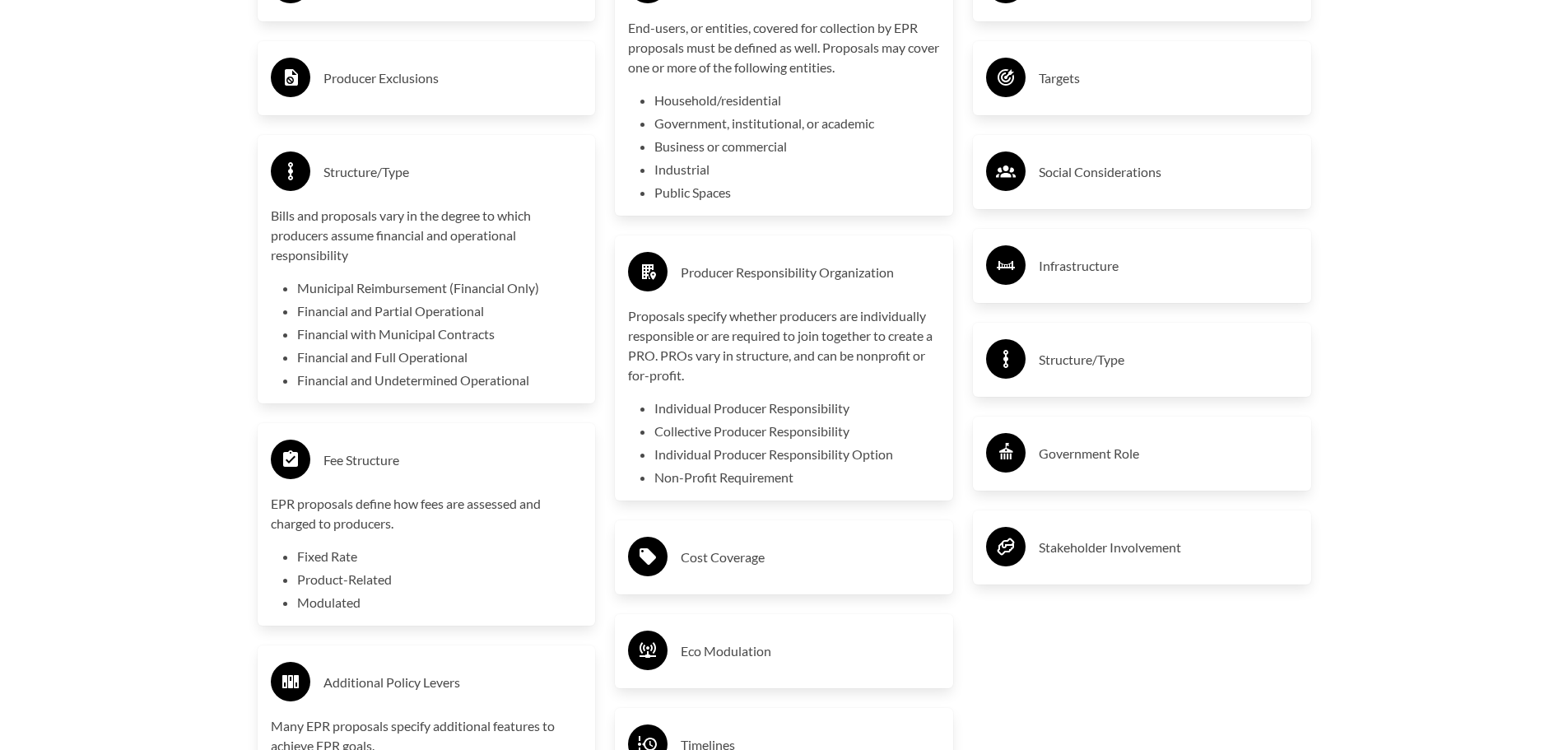
click at [1087, 442] on div "Government Role" at bounding box center [1142, 453] width 312 height 48
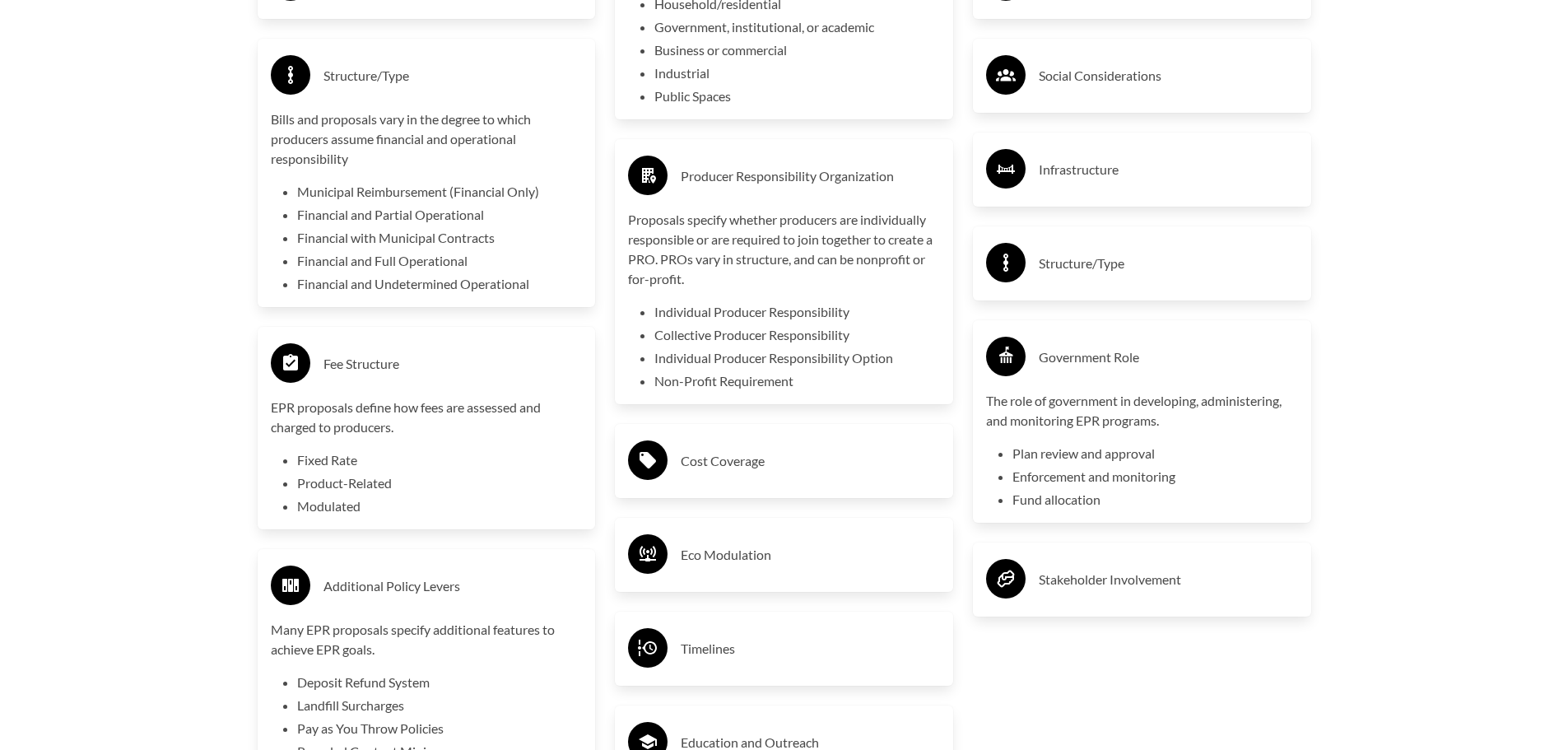
scroll to position [3292, 0]
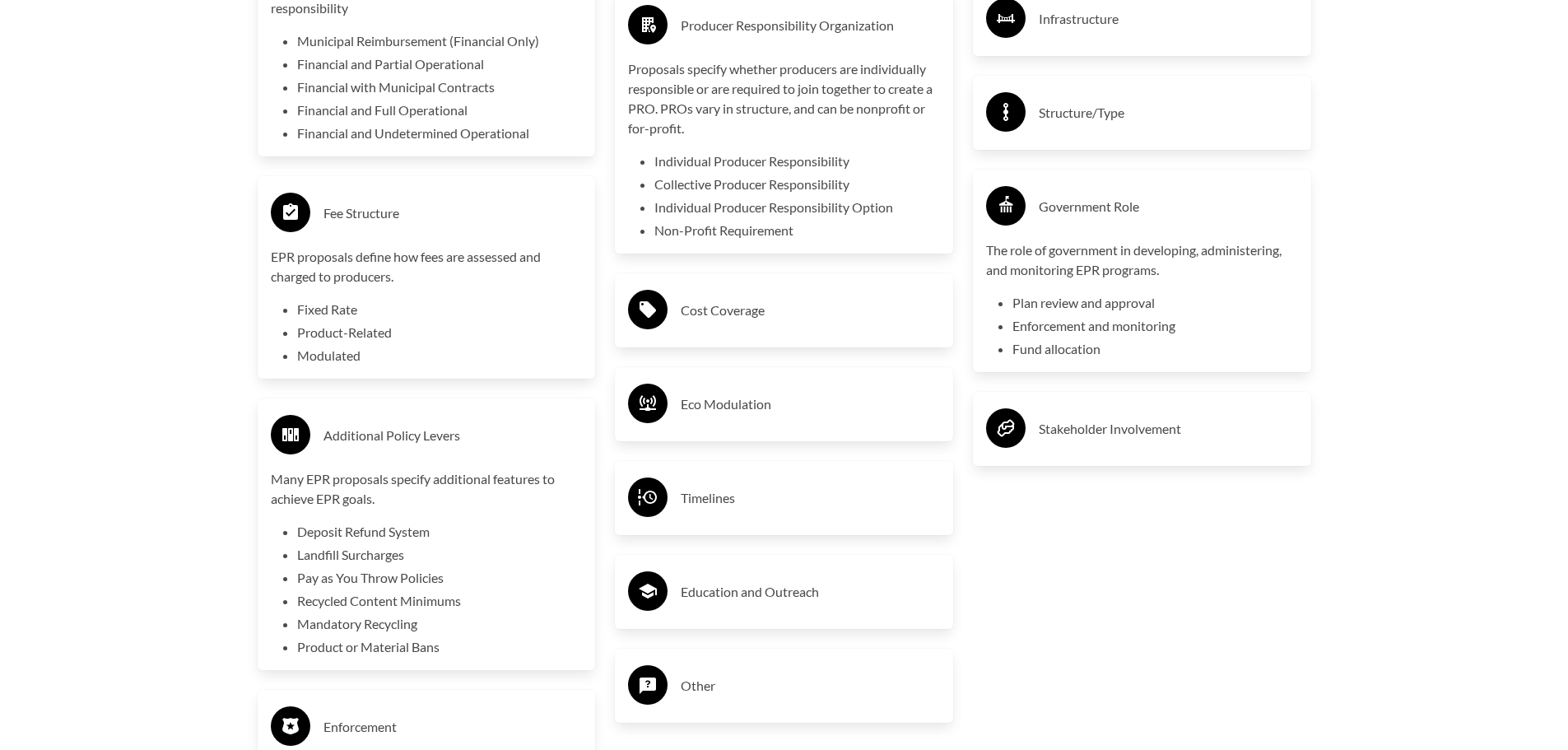
click at [1100, 446] on div "Stakeholder Involvement" at bounding box center [1142, 428] width 312 height 48
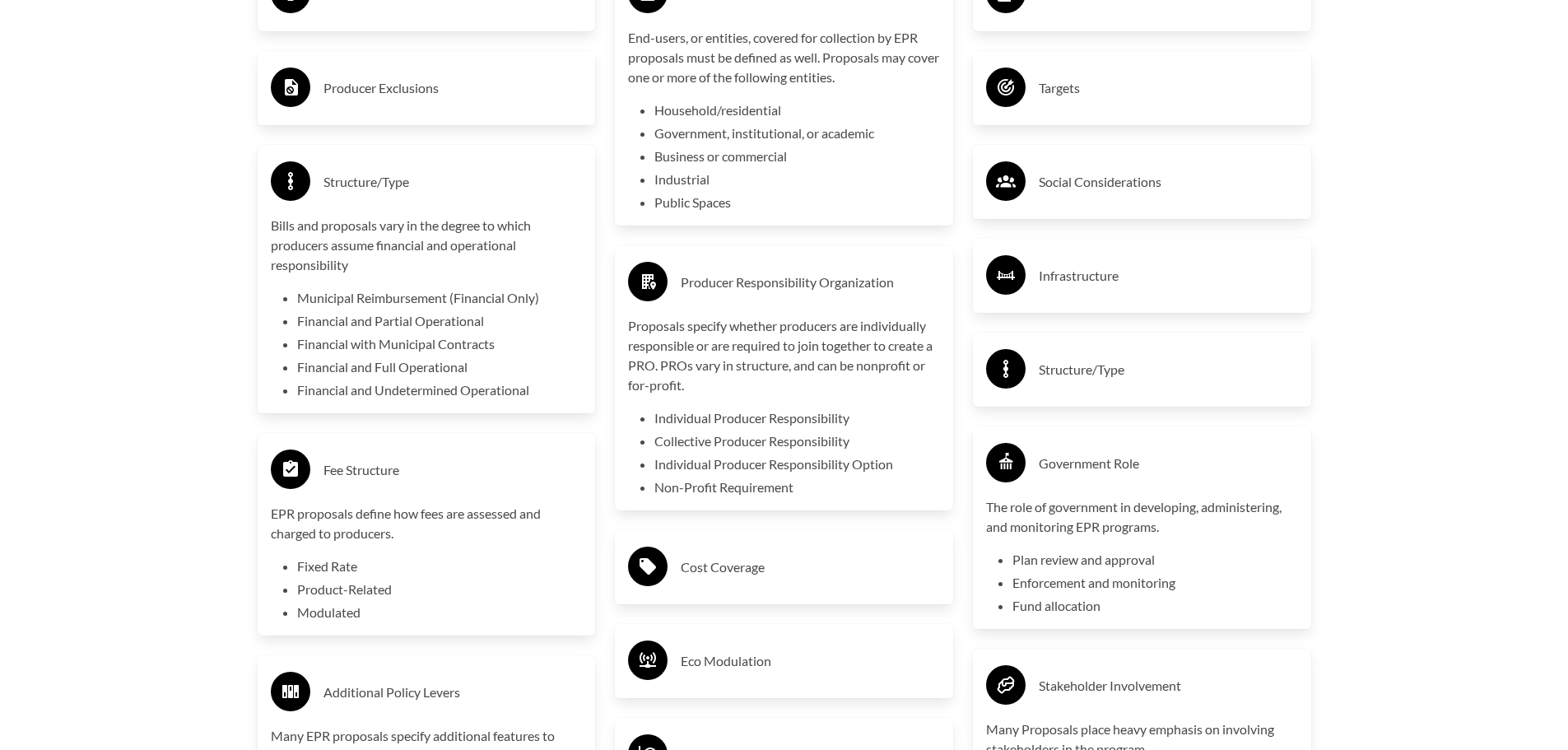
scroll to position [3127, 0]
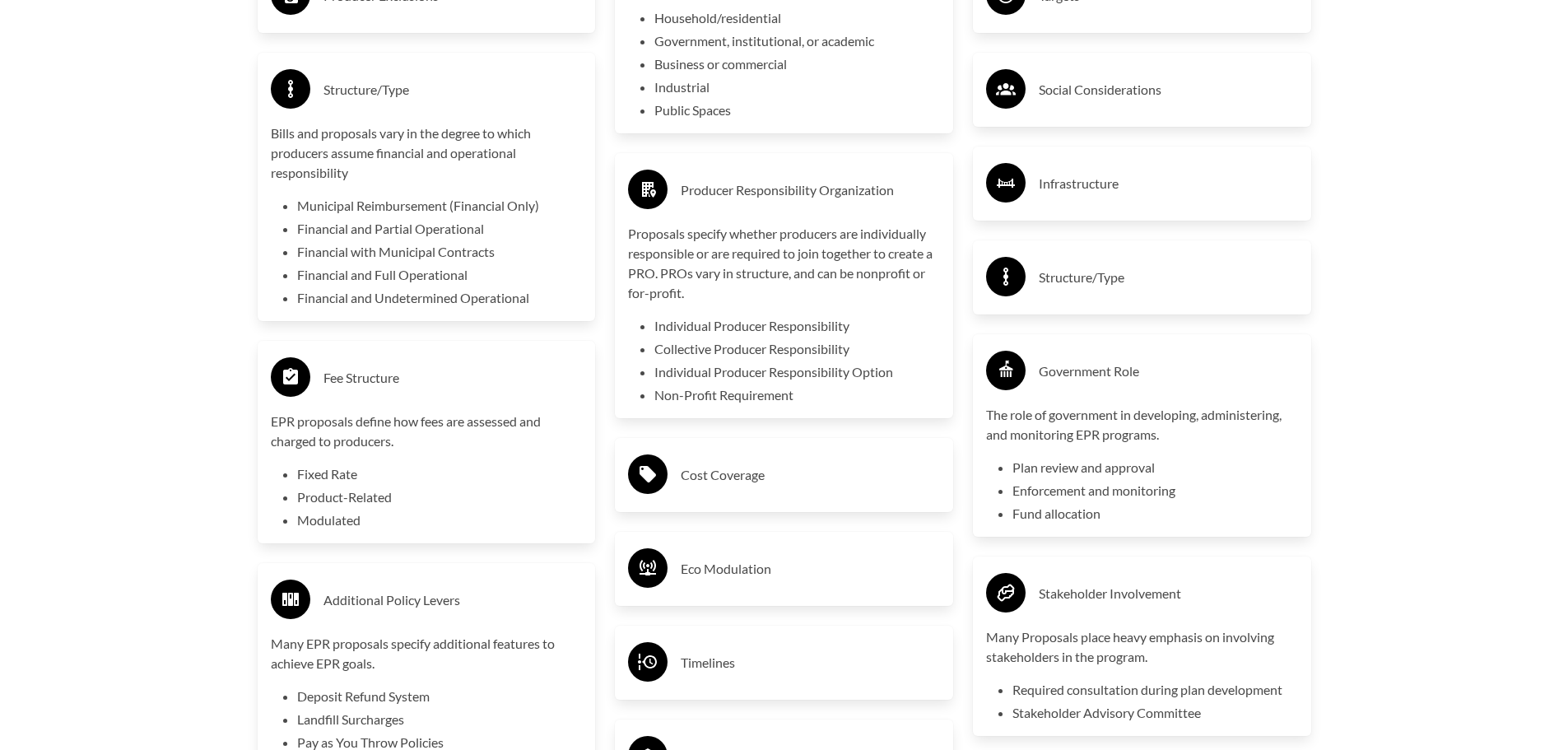
click at [762, 464] on div "Cost Coverage" at bounding box center [784, 475] width 312 height 48
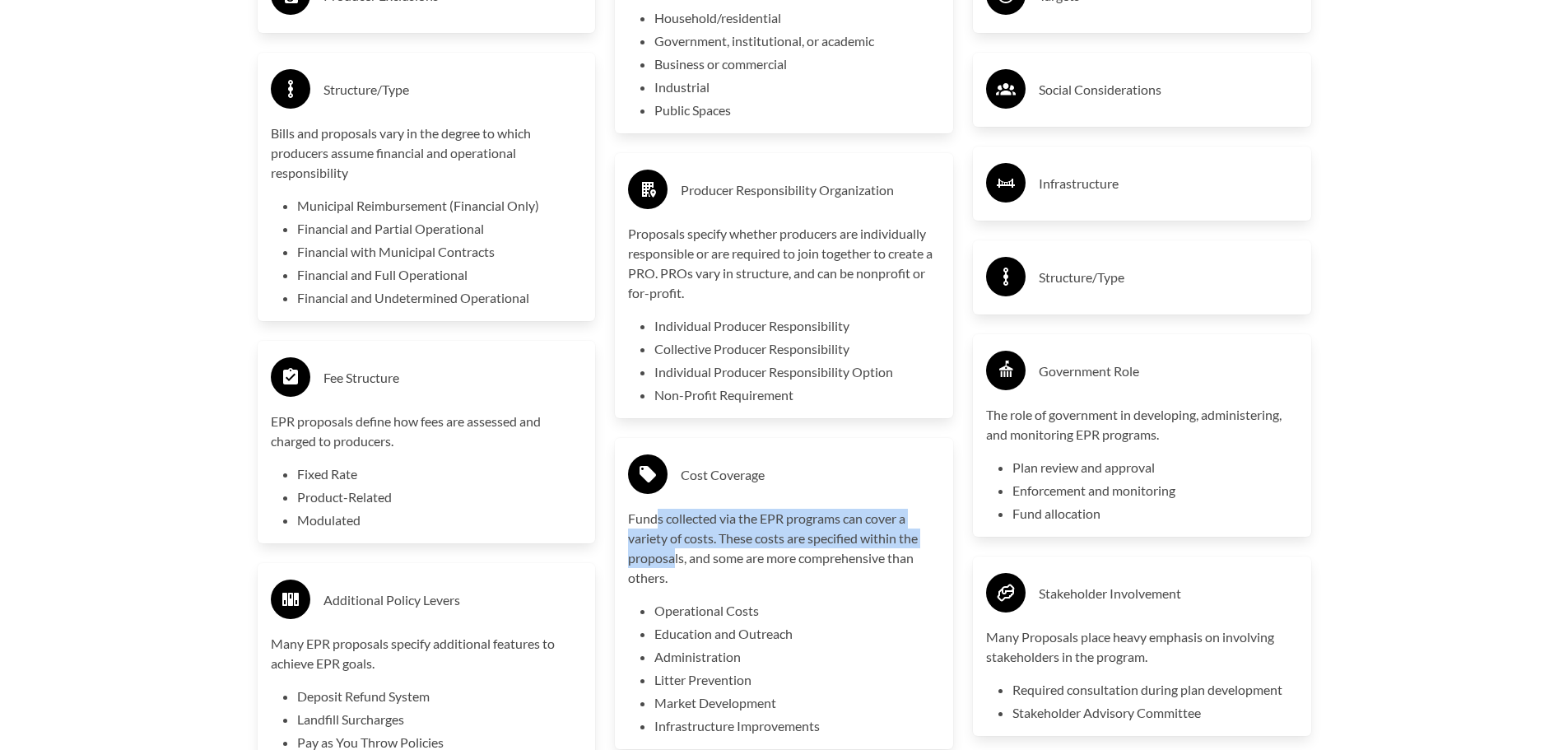
drag, startPoint x: 668, startPoint y: 560, endPoint x: 676, endPoint y: 571, distance: 13.6
click at [676, 571] on div "Cost Coverage Funds collected via the EPR programs can cover a variety of costs…" at bounding box center [784, 593] width 312 height 285
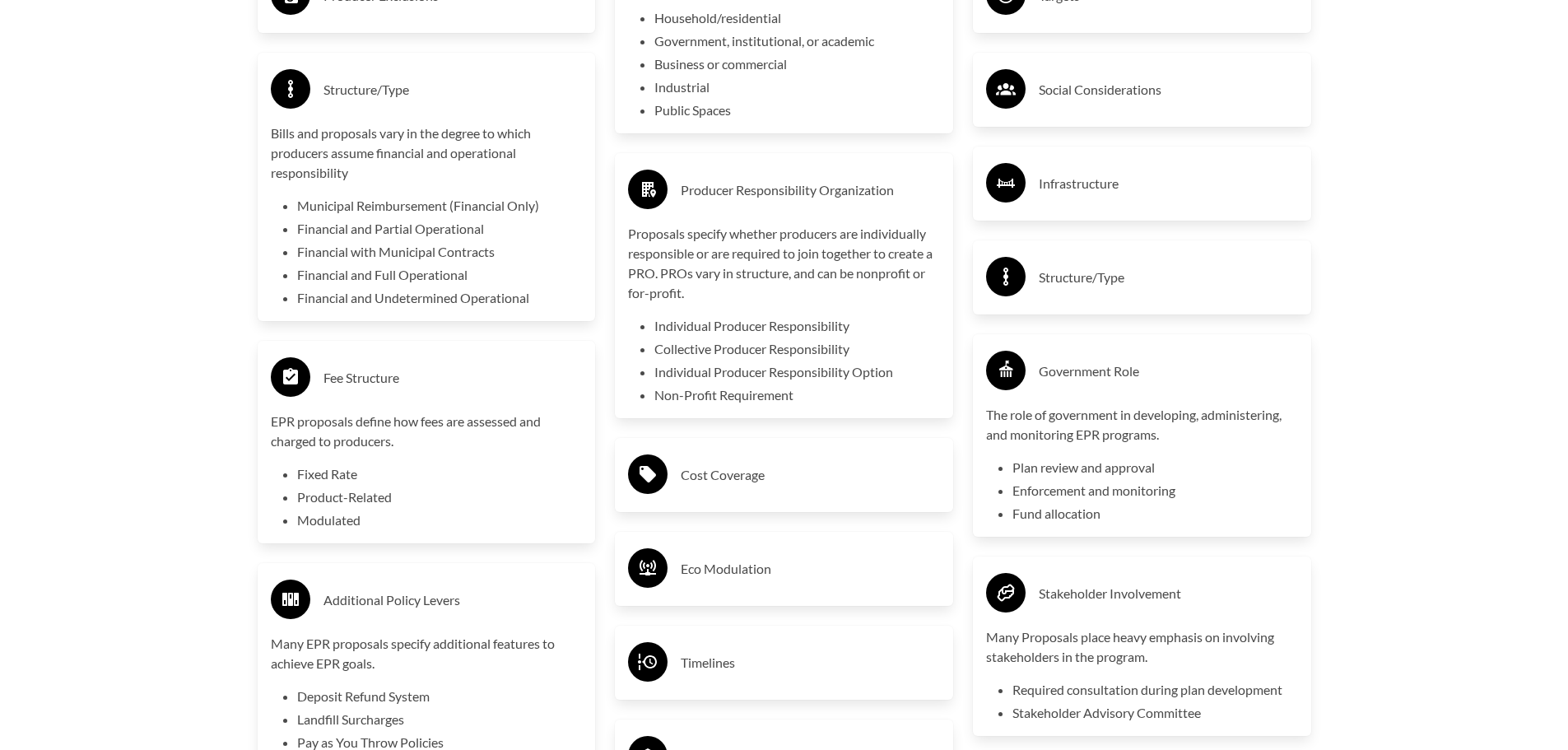
scroll to position [3457, 0]
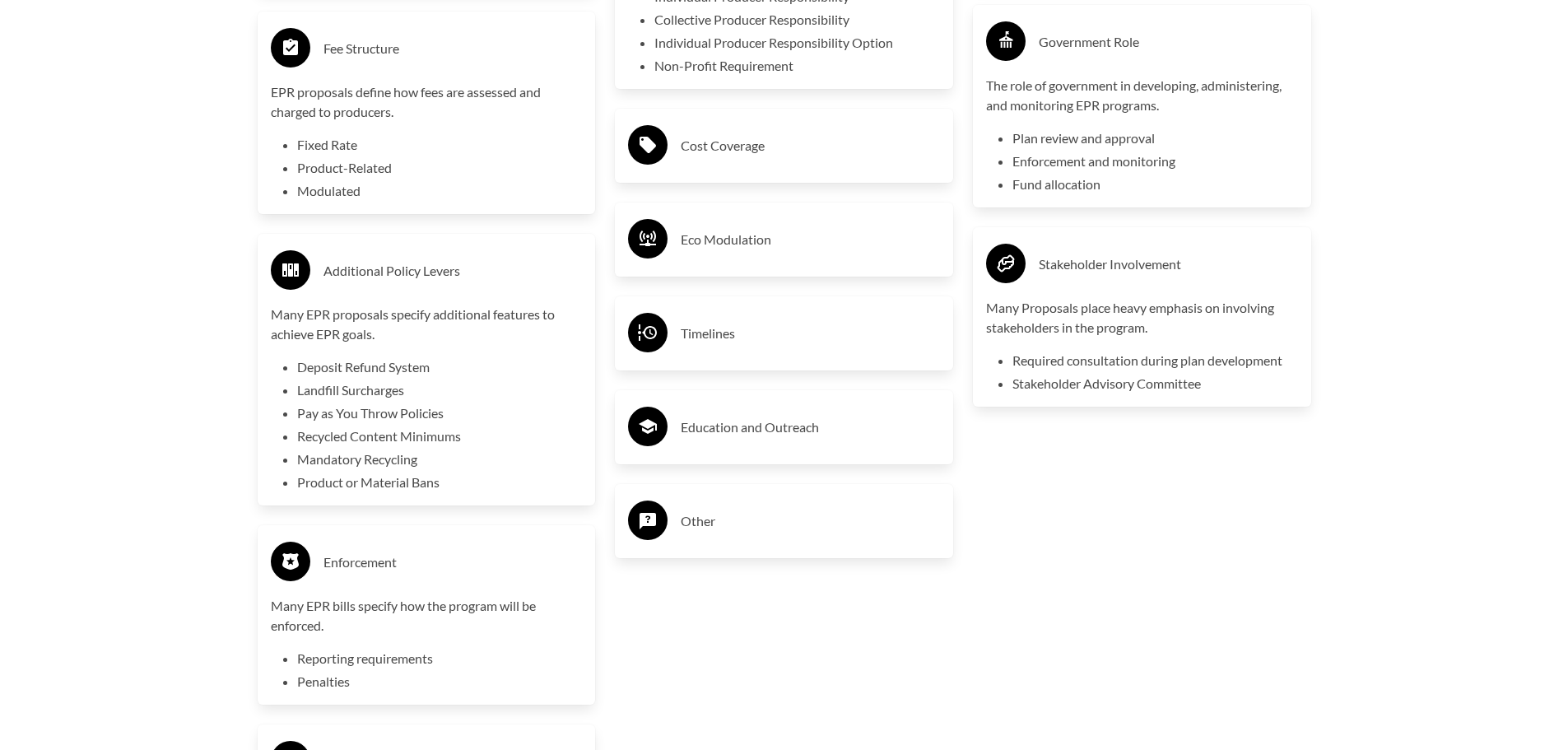
drag, startPoint x: 758, startPoint y: 266, endPoint x: 758, endPoint y: 275, distance: 9.0
click at [758, 275] on div "Eco Modulation" at bounding box center [784, 239] width 339 height 74
click at [743, 343] on h3 "Timelines" at bounding box center [810, 333] width 259 height 27
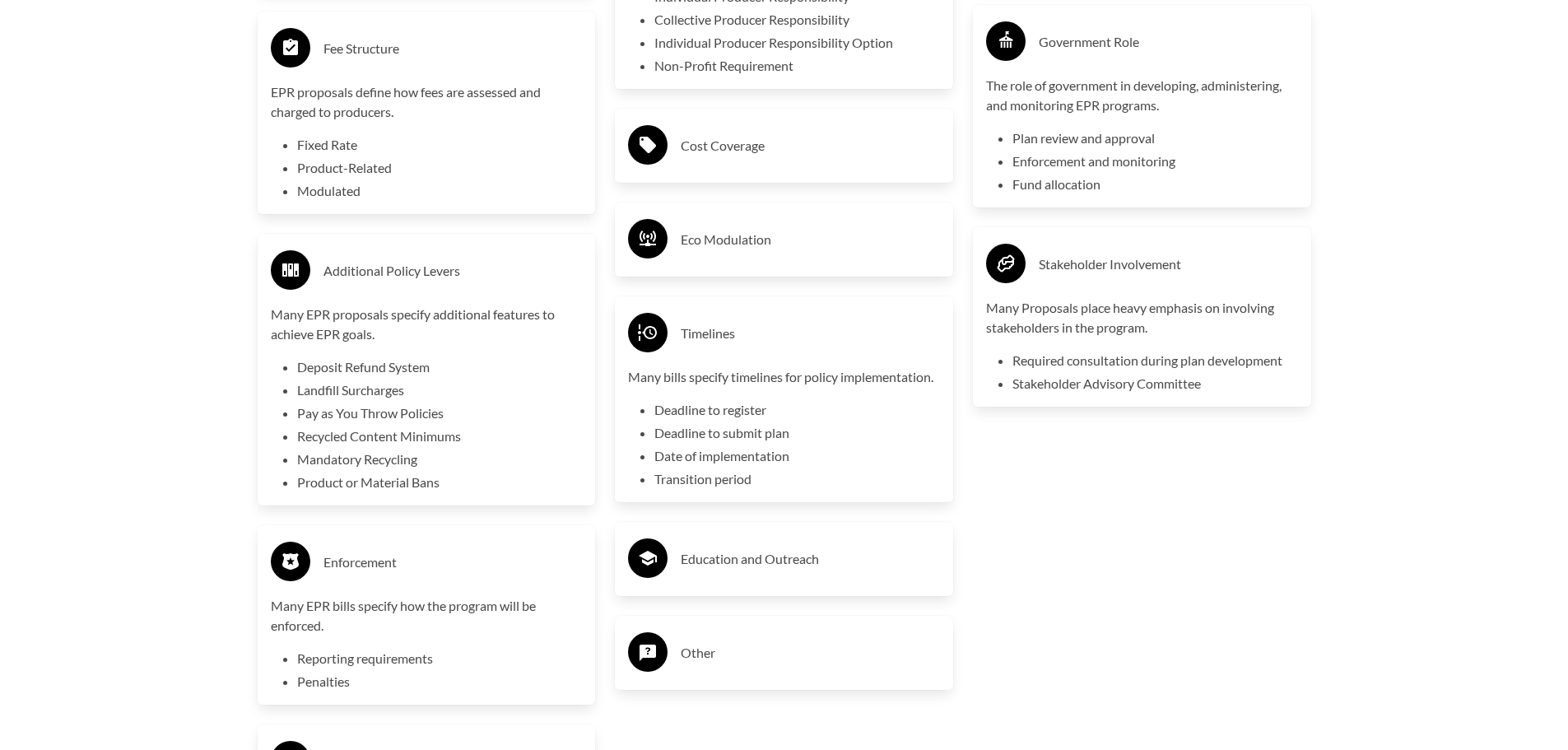
click at [788, 216] on div "Eco Modulation" at bounding box center [784, 239] width 339 height 74
click at [774, 556] on h3 "Education and Outreach" at bounding box center [810, 558] width 259 height 27
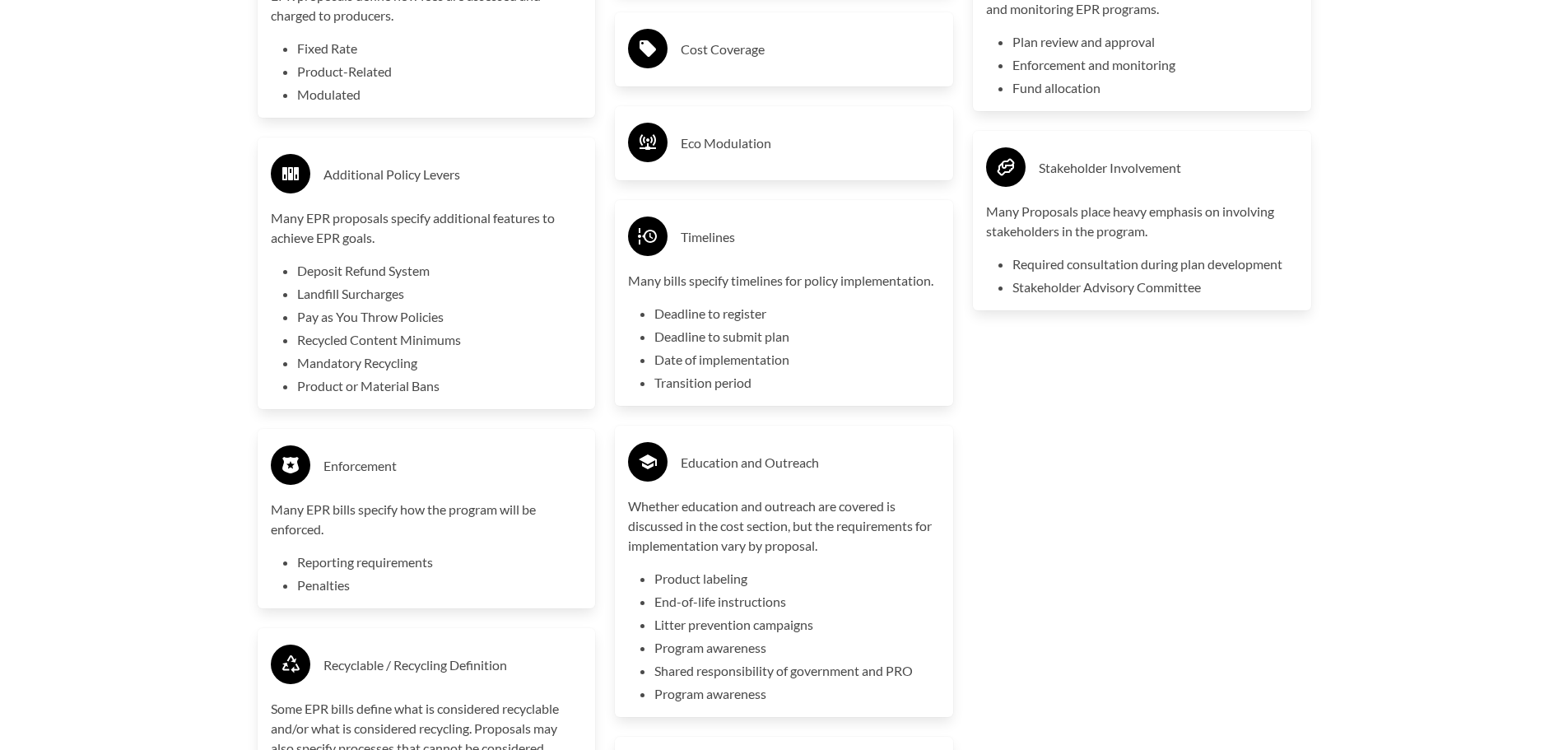
scroll to position [3703, 0]
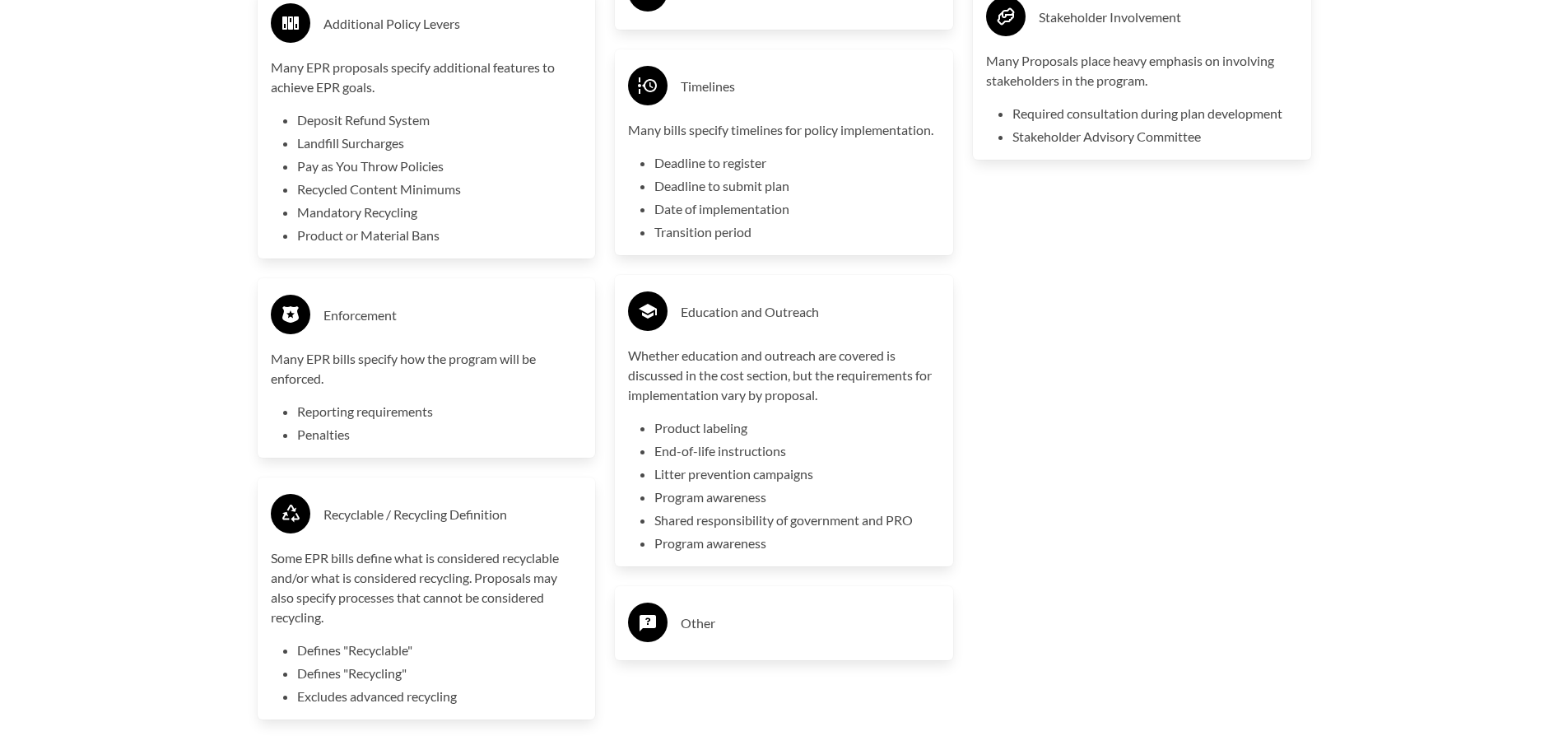
click at [1037, 531] on div "Producer Definition Targets Social Considerations Infrastructure Structure/Type…" at bounding box center [1142, 4] width 358 height 1490
